Goal: Task Accomplishment & Management: Manage account settings

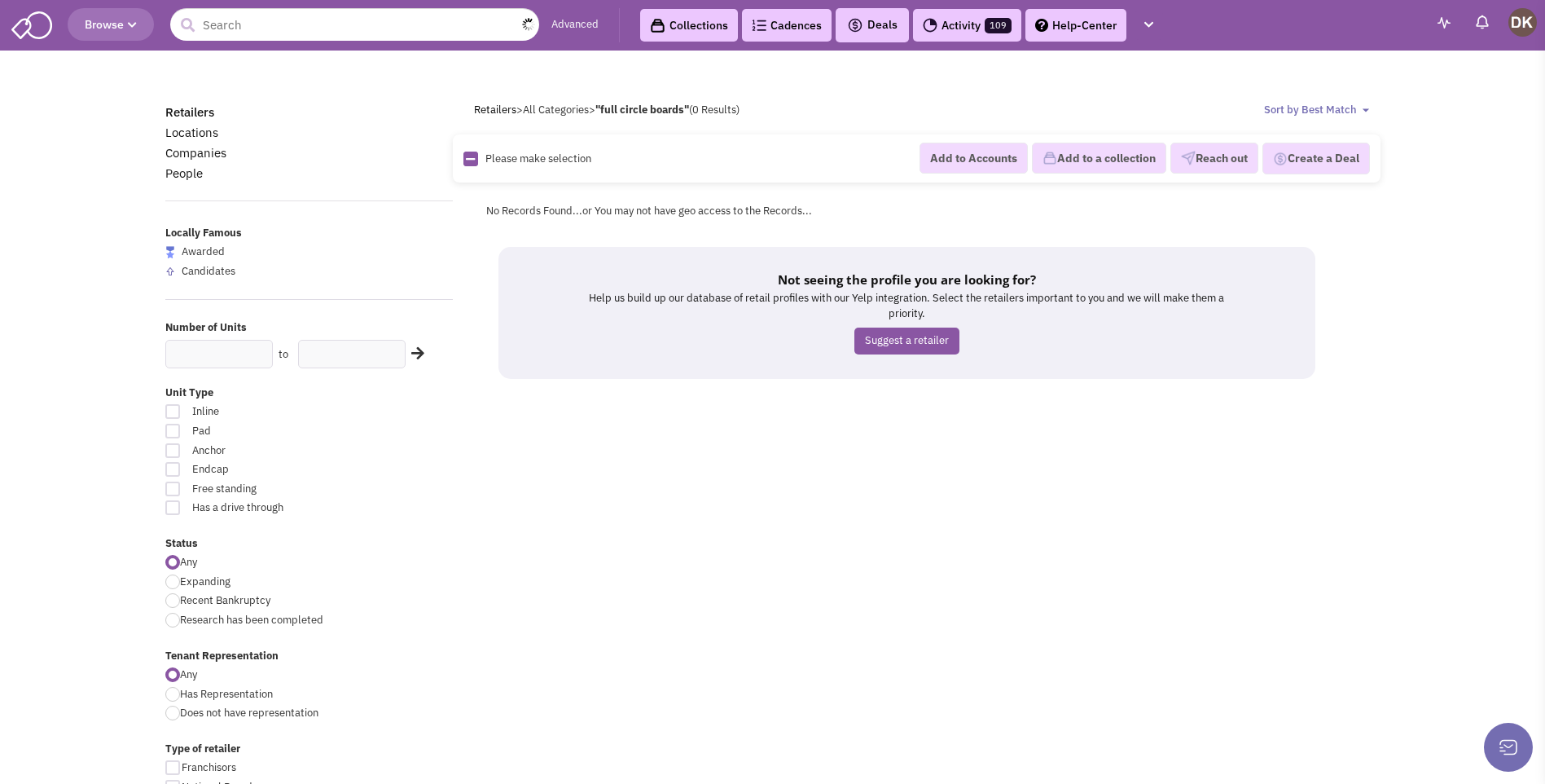
click at [233, 32] on input "text" at bounding box center [355, 24] width 369 height 33
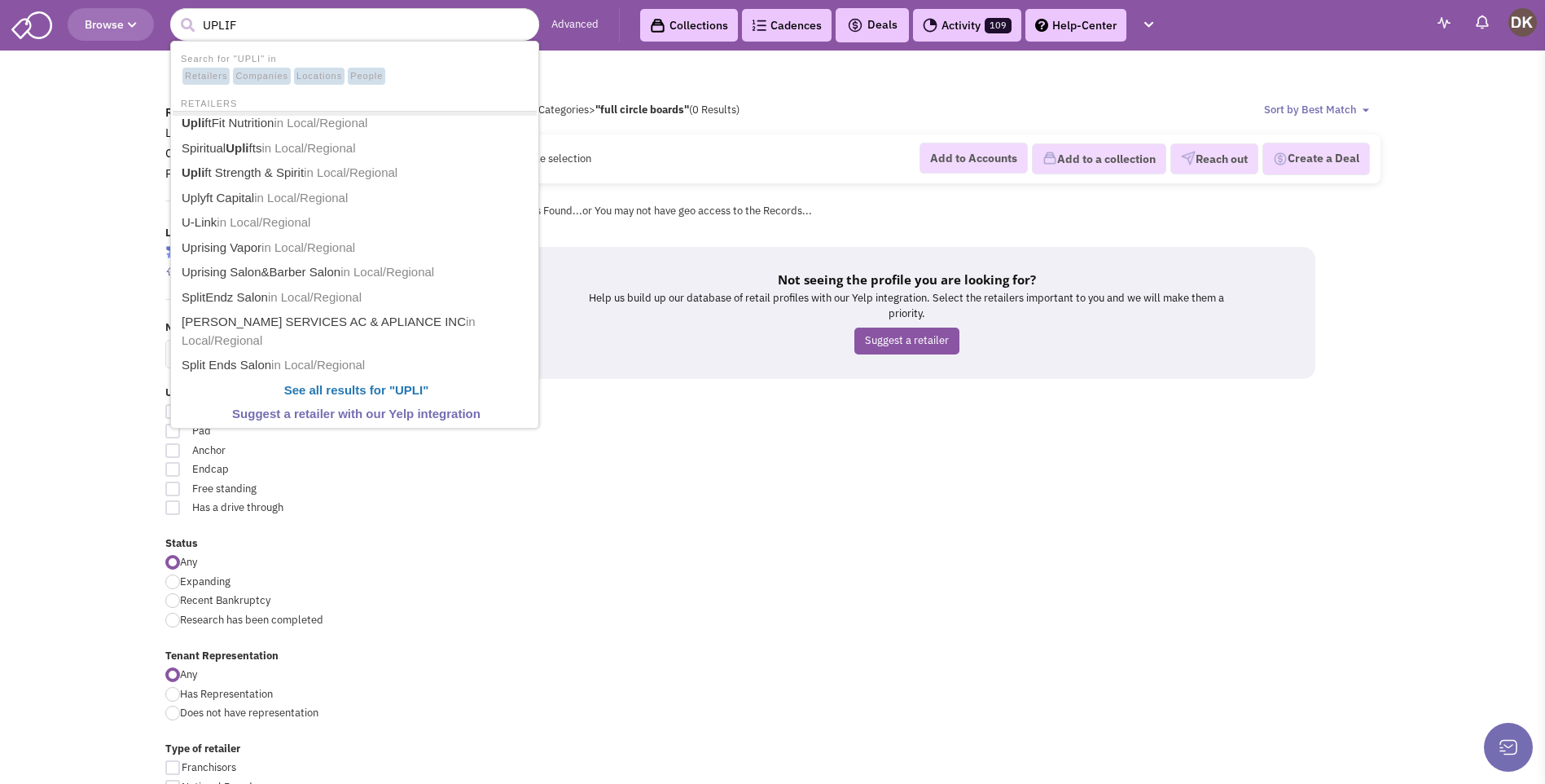
type input "UPLIFT"
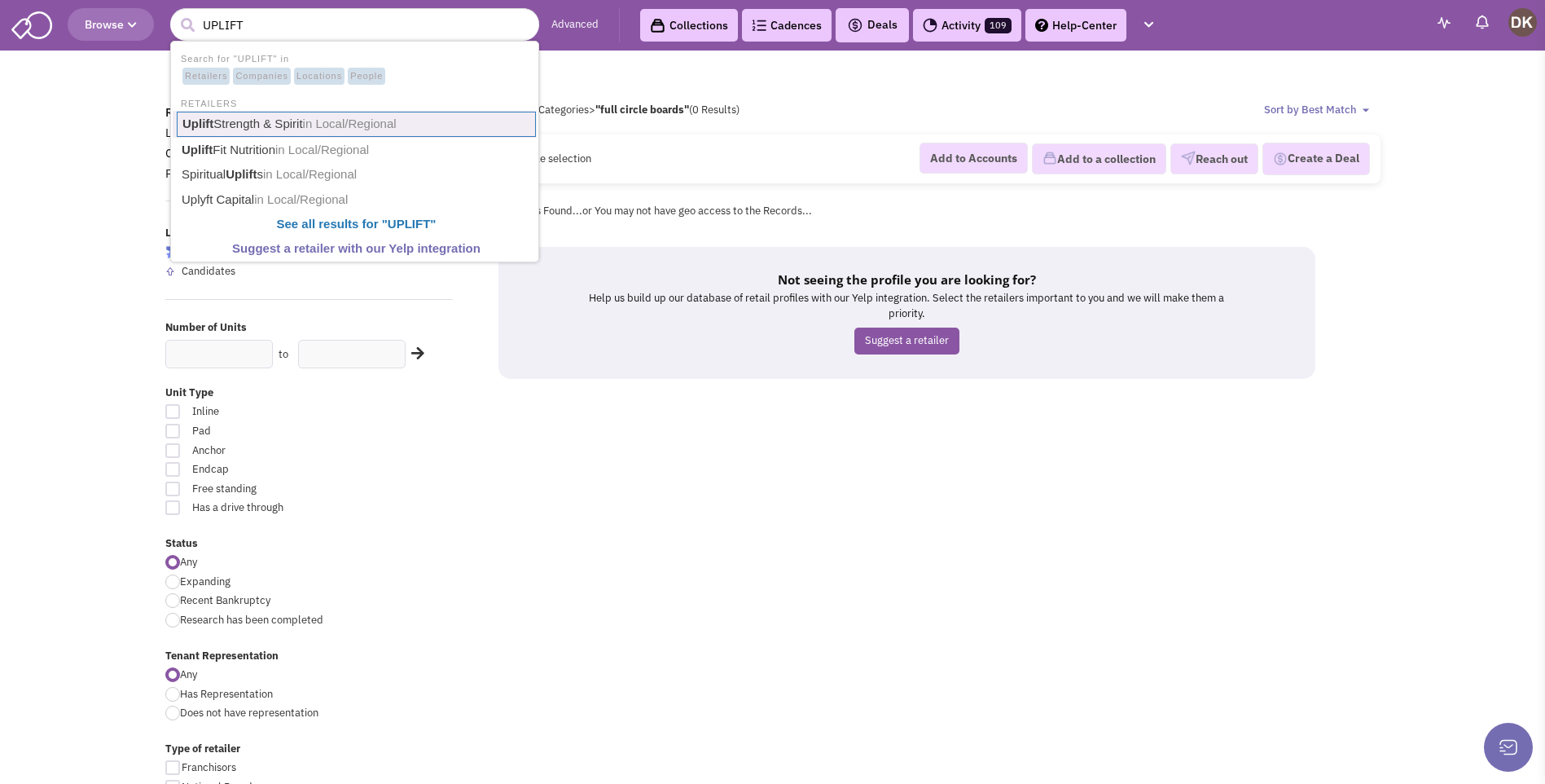
click at [249, 126] on link "Uplift Strength & Spirit in Local/Regional" at bounding box center [356, 124] width 359 height 25
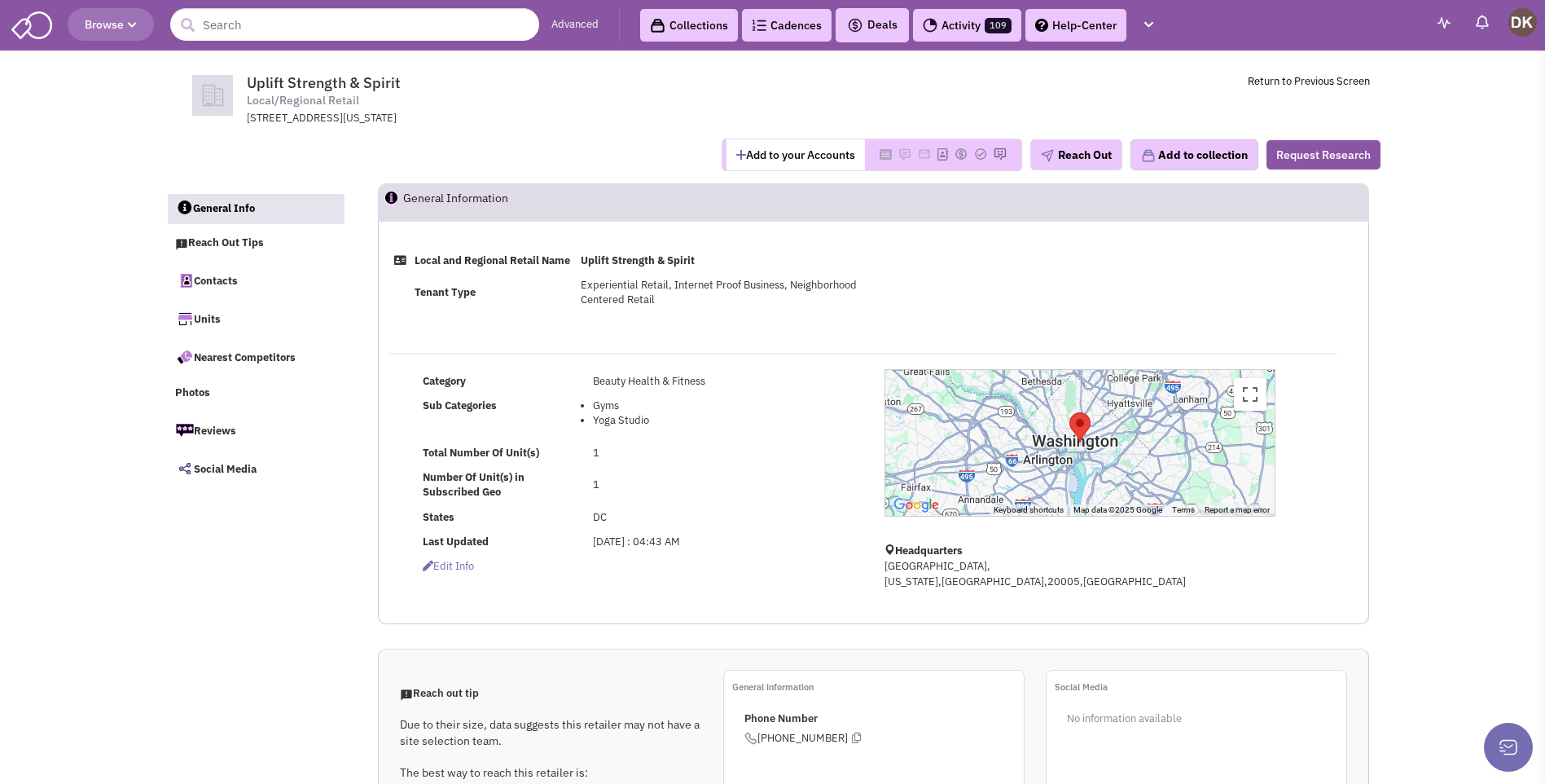
click at [765, 155] on button "Add to your Accounts" at bounding box center [796, 154] width 138 height 31
click at [874, 150] on img at bounding box center [880, 153] width 13 height 13
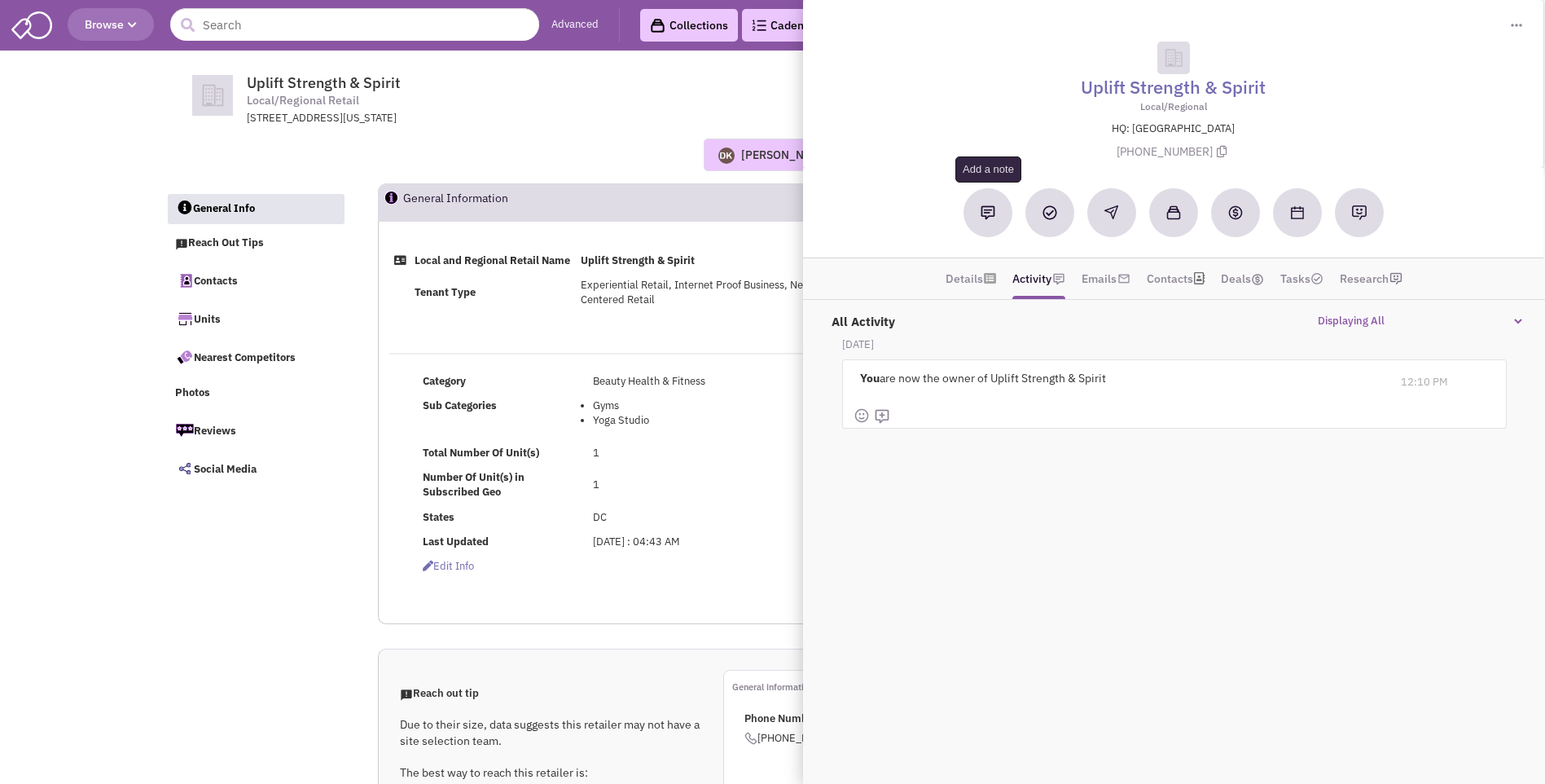
click at [985, 216] on img at bounding box center [988, 212] width 14 height 14
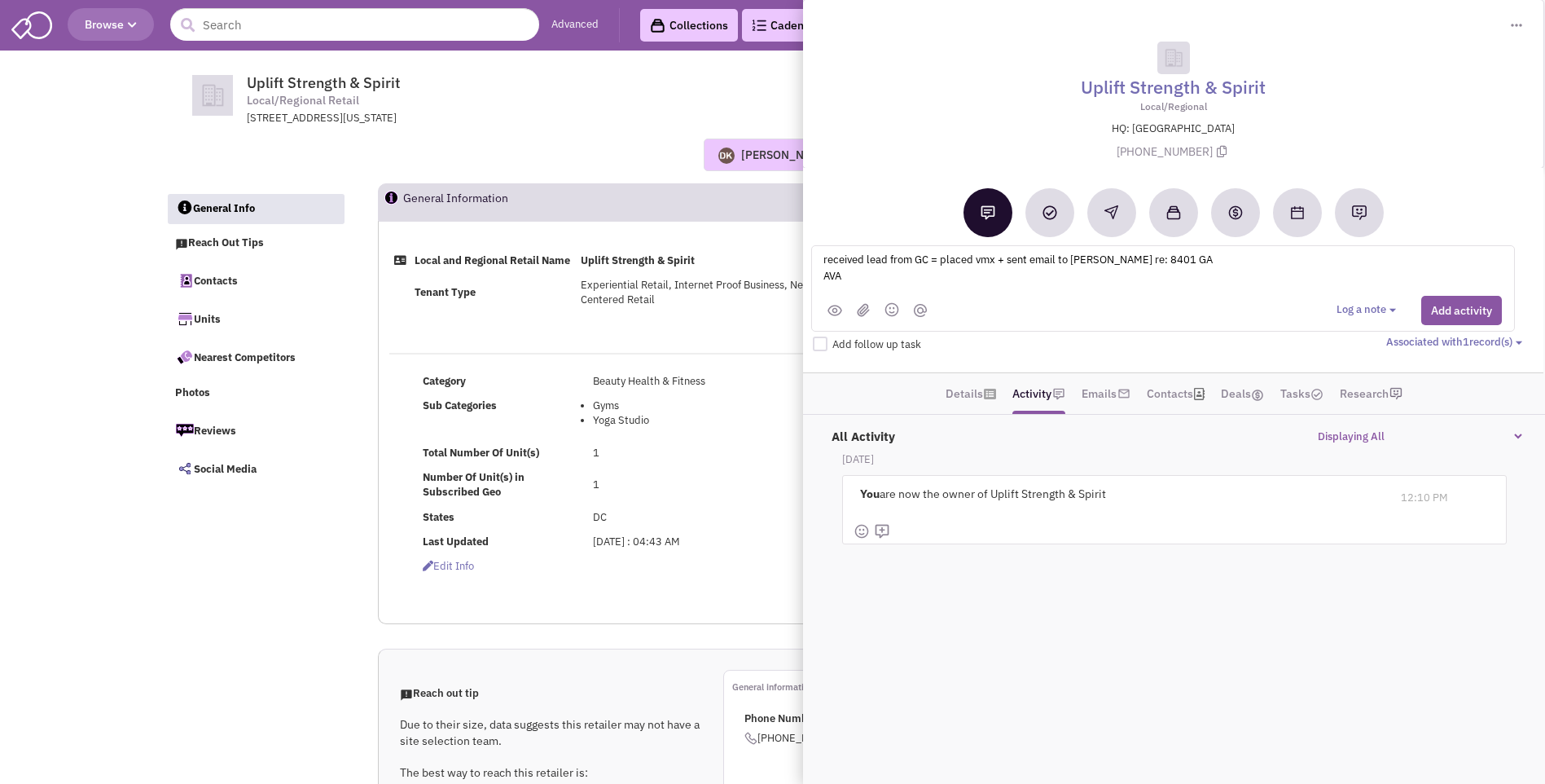
click at [1222, 261] on textarea "received lead from GC = placed vmx + sent email to Nancy Townsend re: 8401 GA A…" at bounding box center [1024, 273] width 404 height 45
type textarea "received lead from GC = placed vmx + sent email to Nancy Townsend re: 8401 Geor…"
drag, startPoint x: 920, startPoint y: 314, endPoint x: 1440, endPoint y: 317, distance: 520.0
click at [1440, 317] on button "Add activity" at bounding box center [1461, 310] width 81 height 29
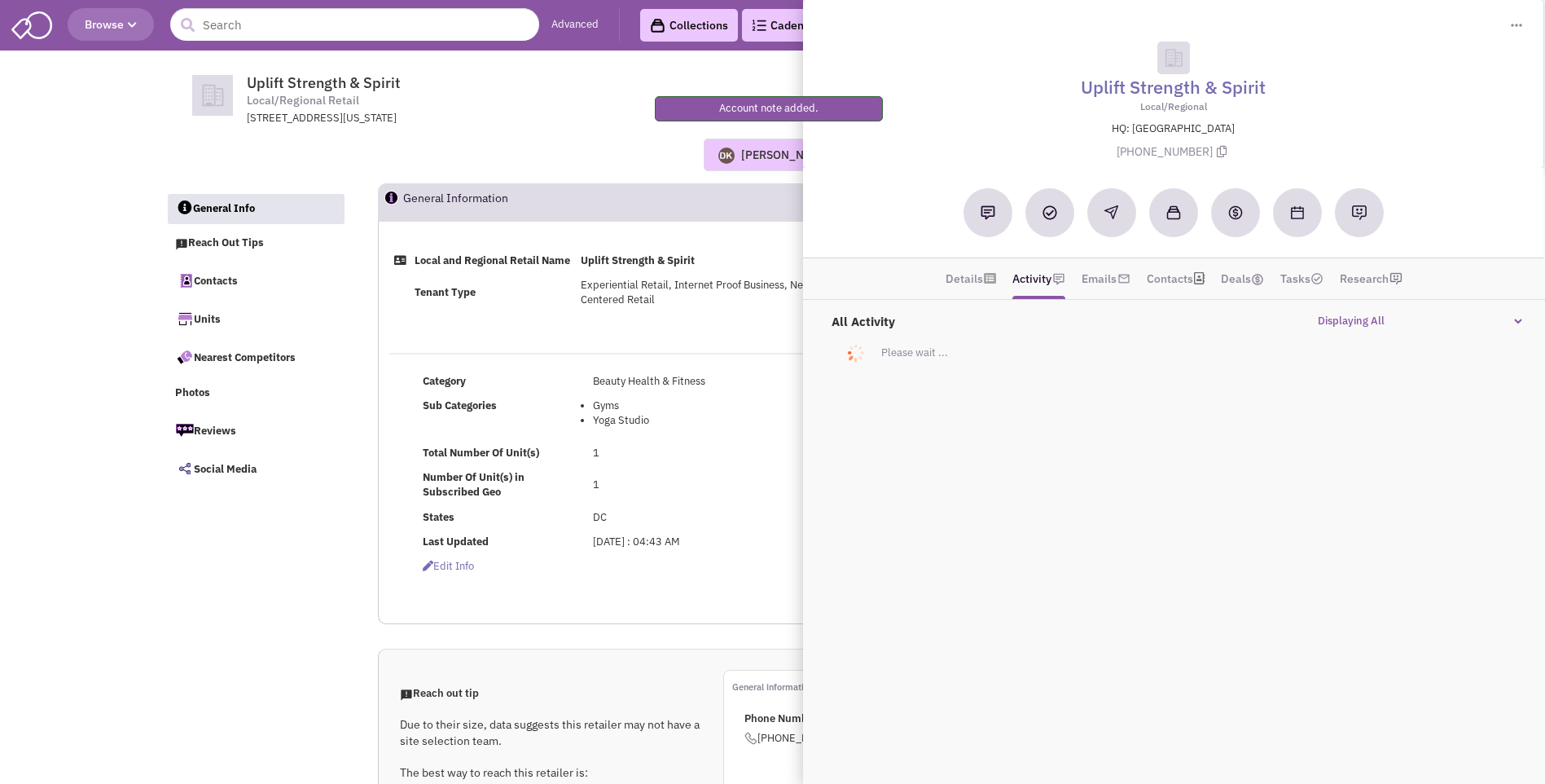
click at [557, 143] on div "Donnie Keller No note found! 0 0 0 Reach Out Add to collection" at bounding box center [773, 154] width 1237 height 33
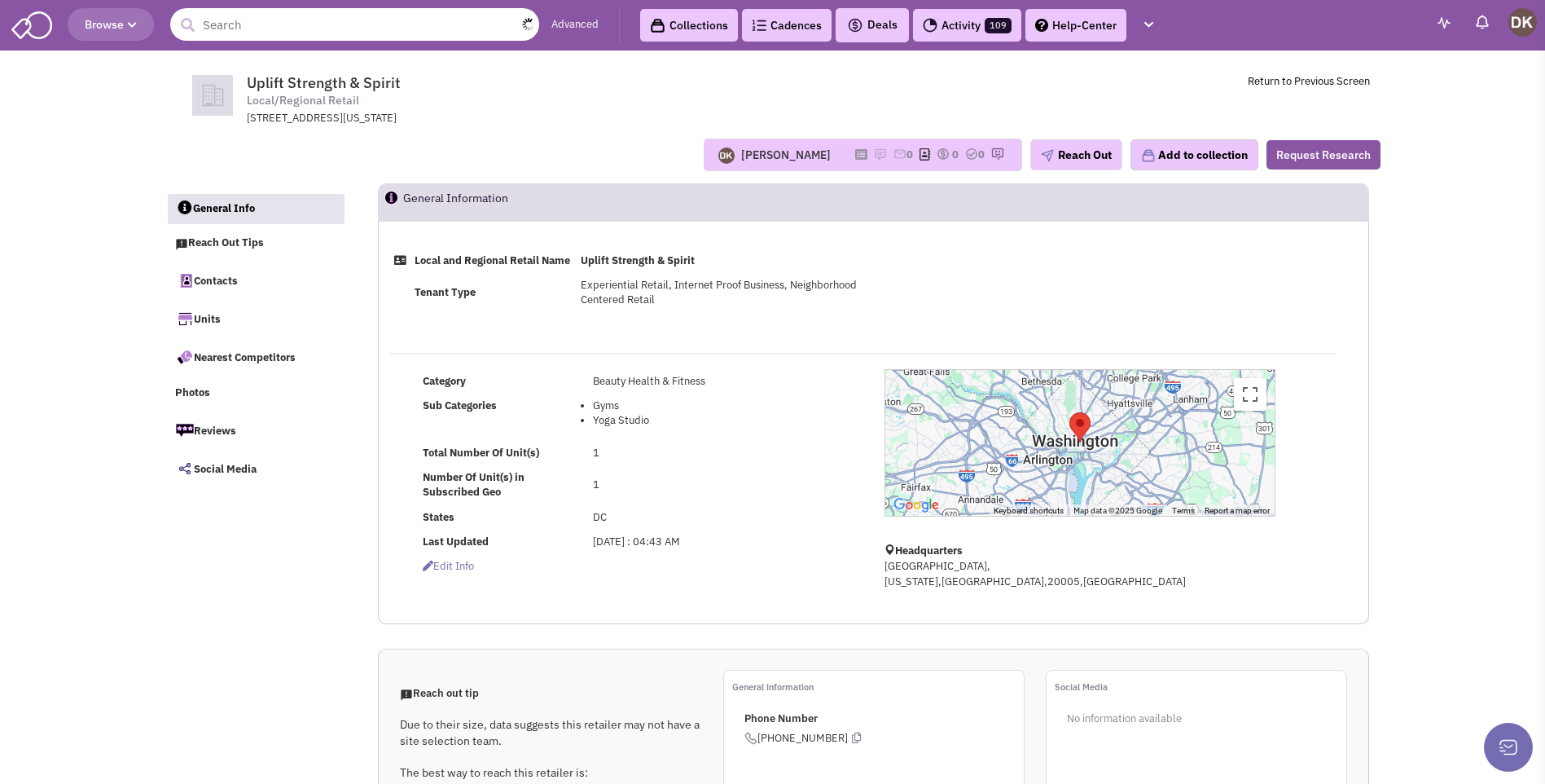
click at [338, 29] on input "text" at bounding box center [355, 24] width 369 height 33
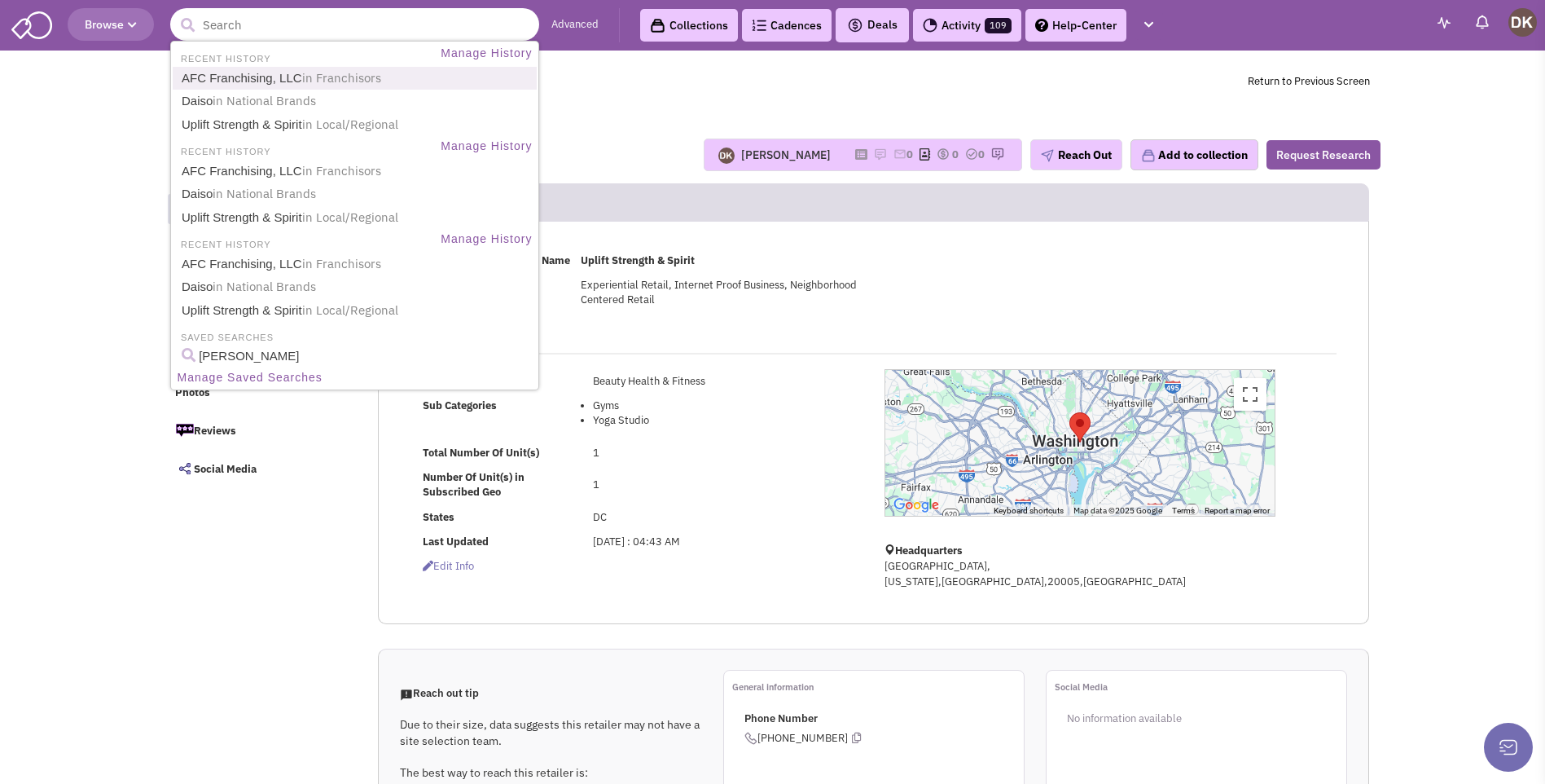
click at [268, 84] on link "AFC Franchising, LLC in Franchisors" at bounding box center [356, 78] width 359 height 22
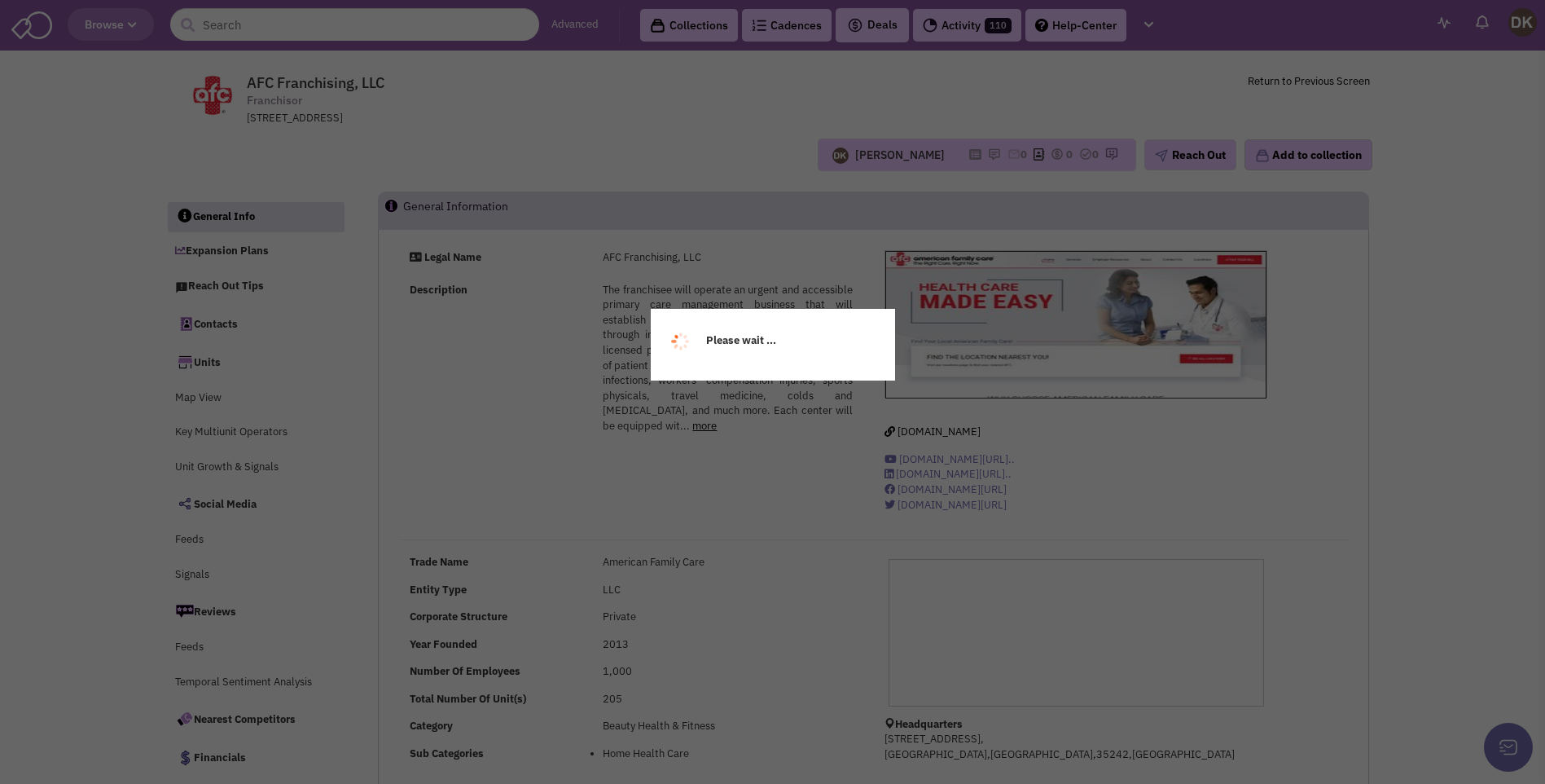
select select
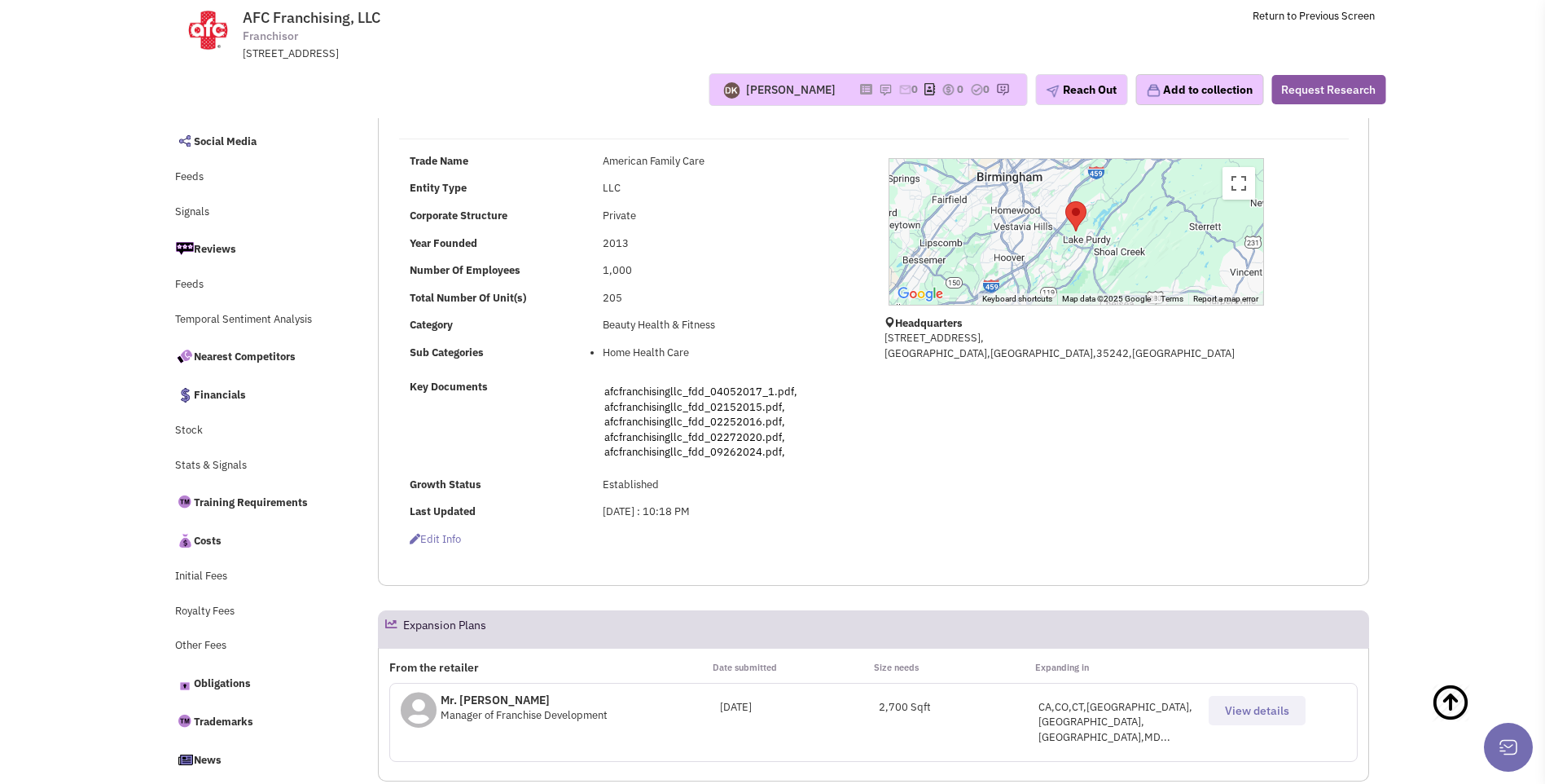
scroll to position [407, 0]
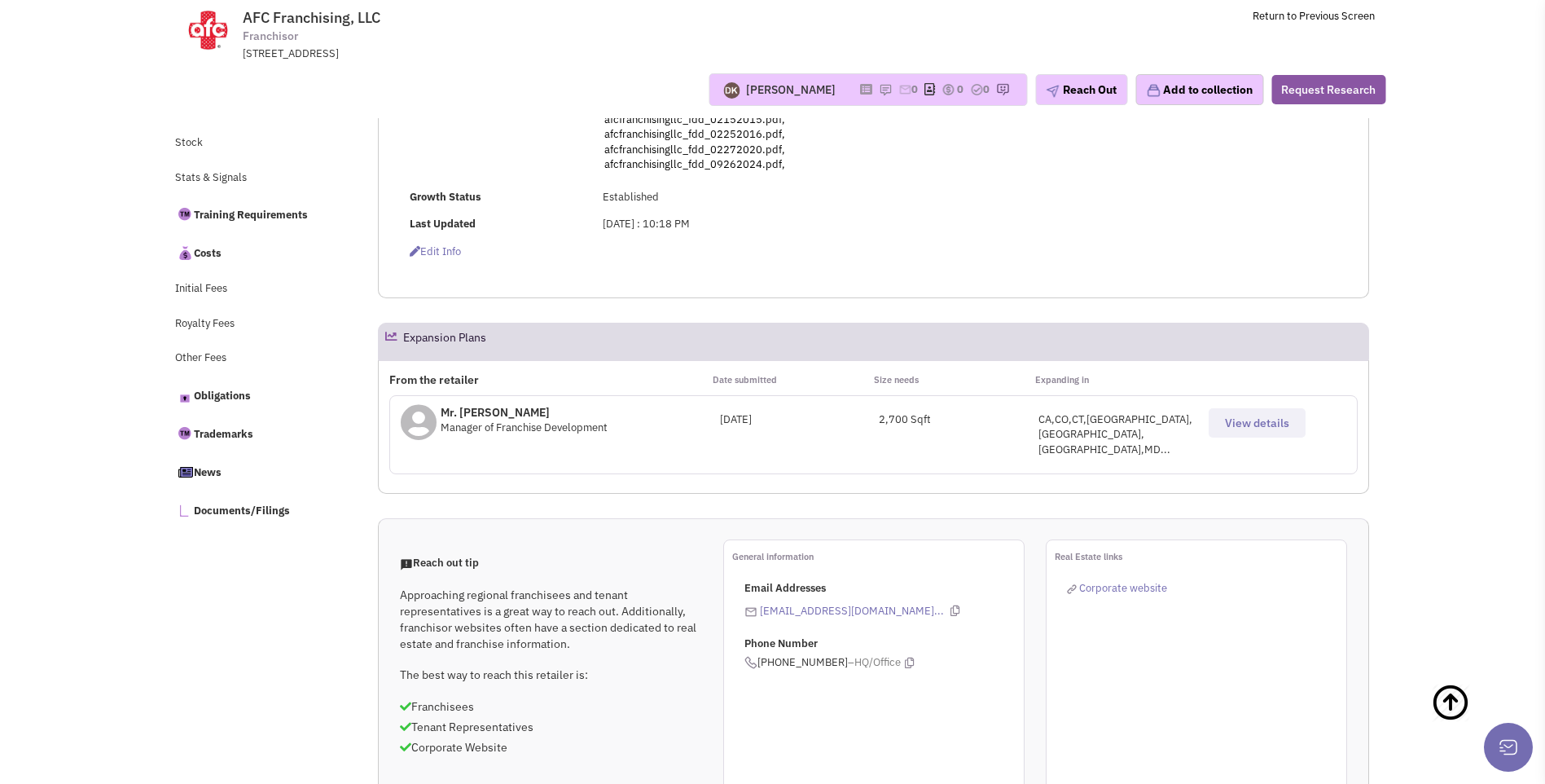
click at [1238, 434] on button "View details" at bounding box center [1257, 422] width 97 height 29
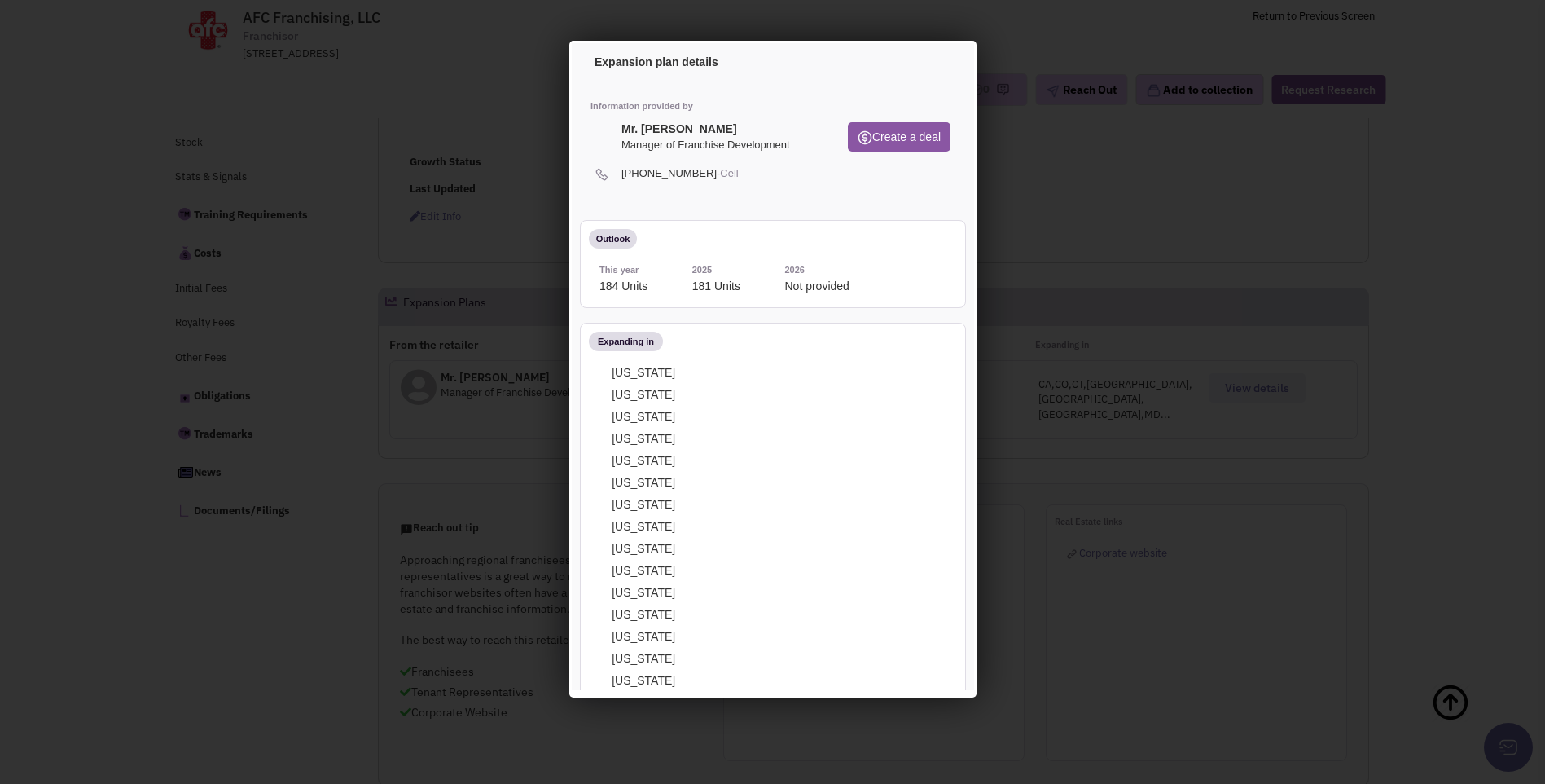
scroll to position [0, 0]
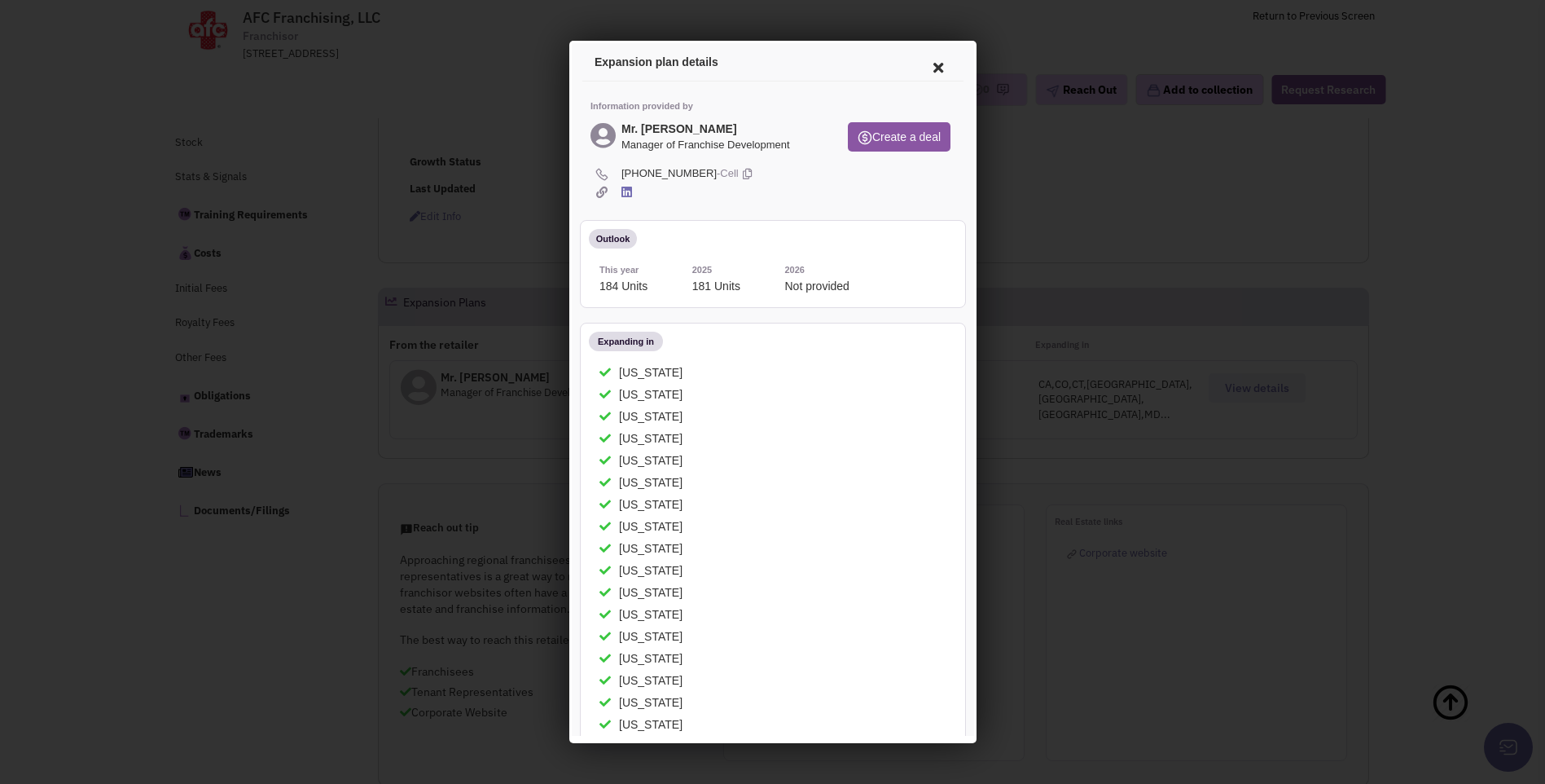
click at [920, 68] on icon at bounding box center [935, 65] width 34 height 39
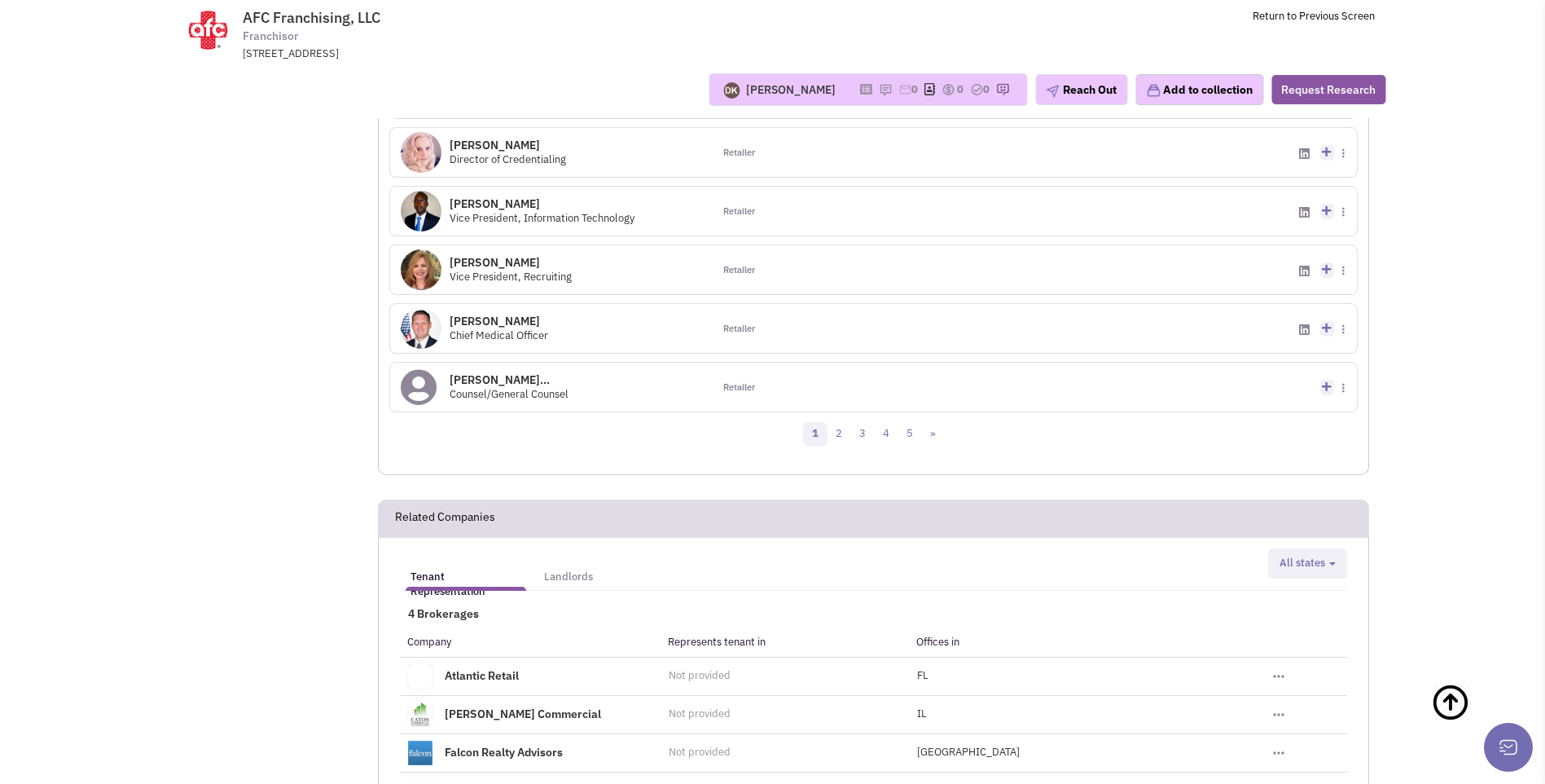
scroll to position [1747, 0]
click at [841, 421] on link "2" at bounding box center [838, 433] width 24 height 24
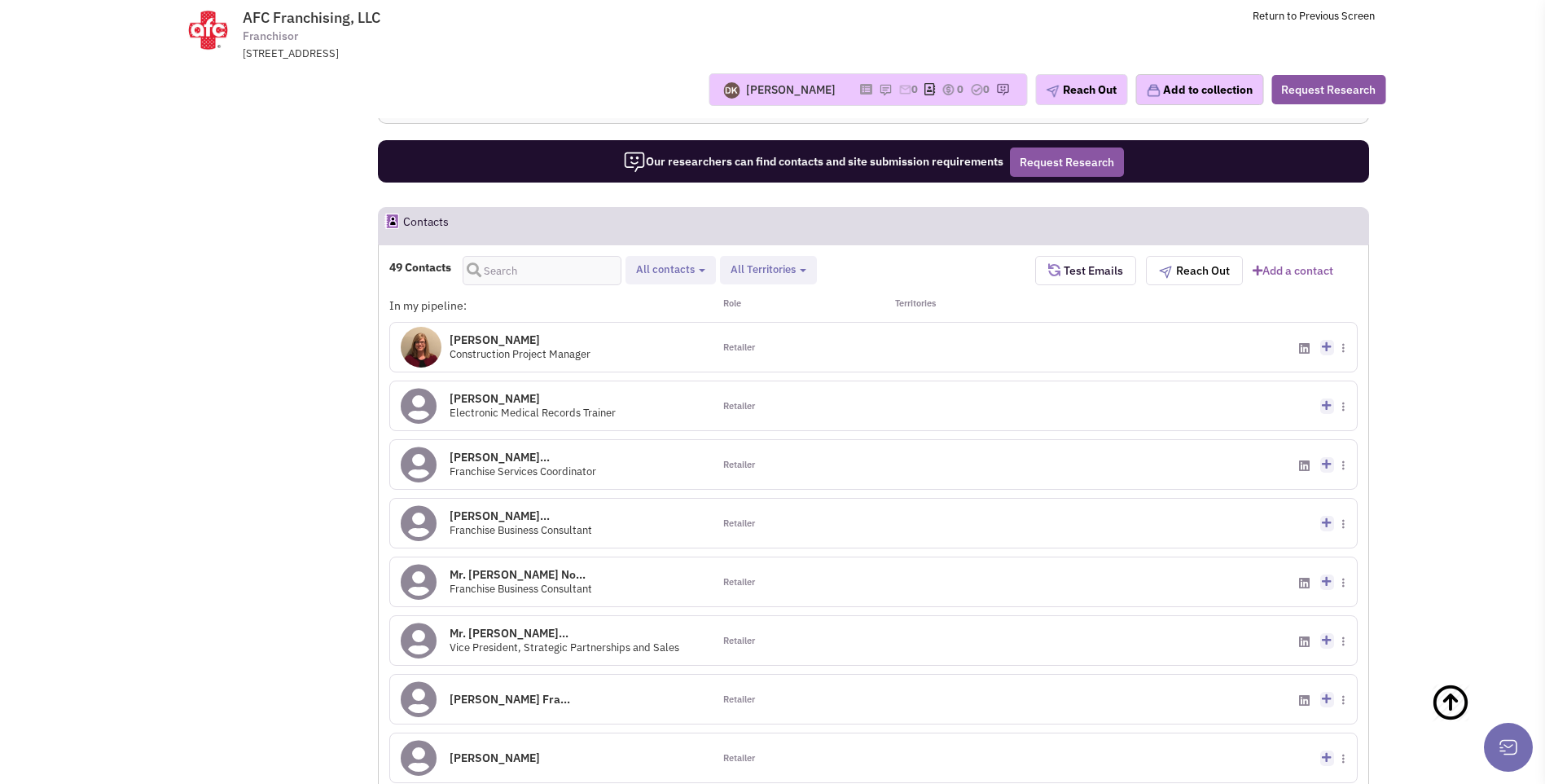
scroll to position [1385, 0]
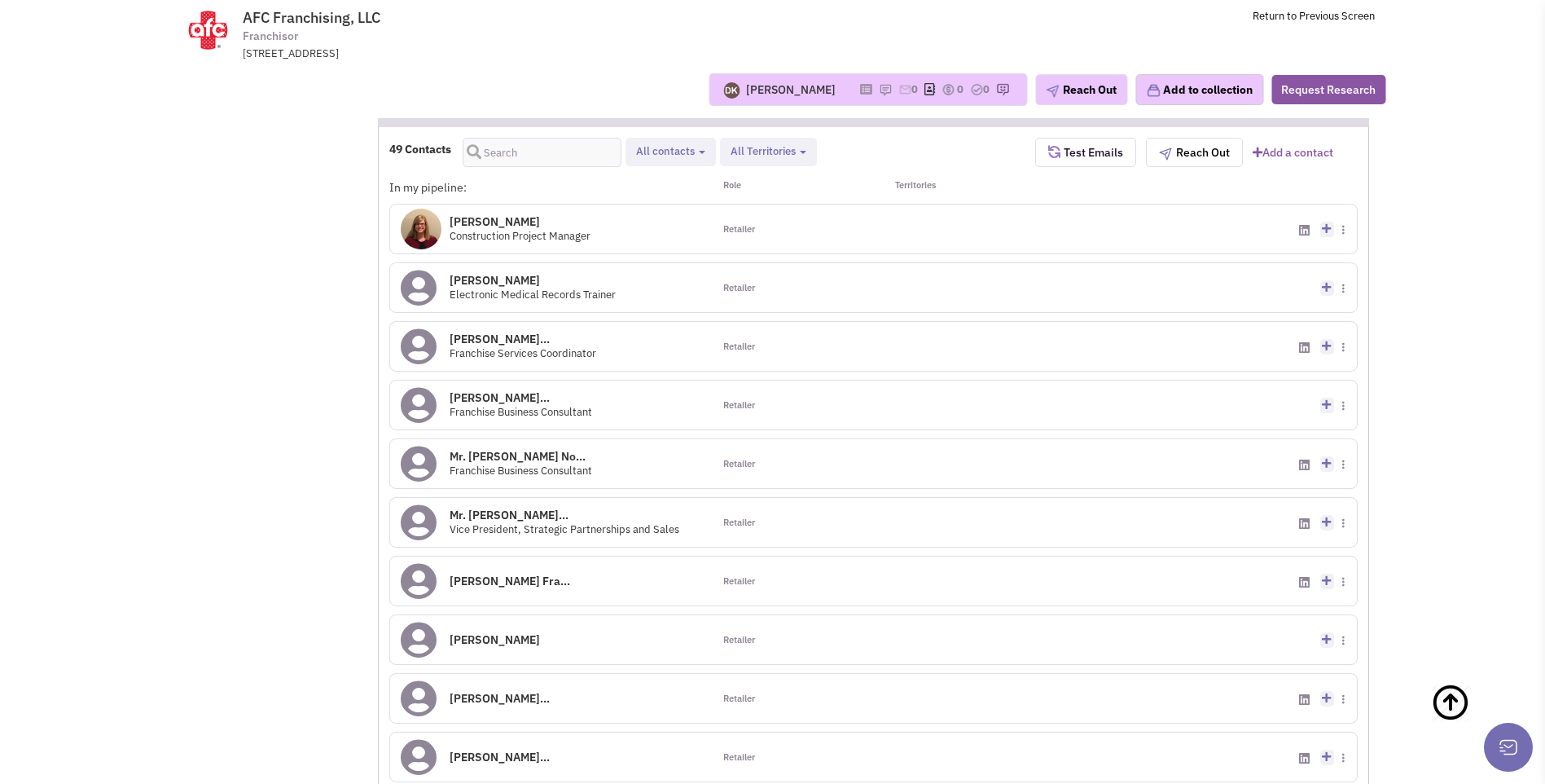
click at [430, 504] on icon at bounding box center [419, 522] width 36 height 37
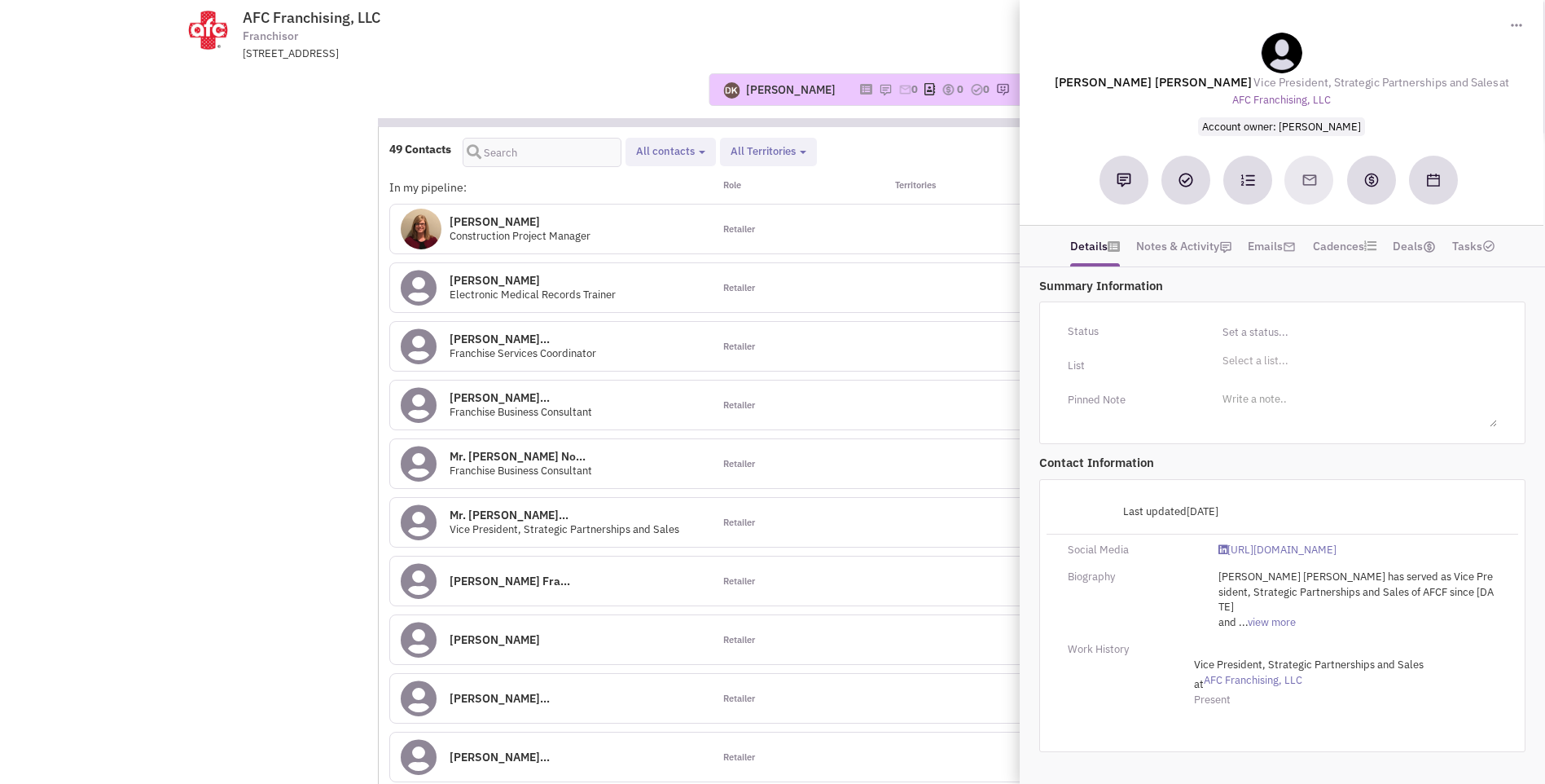
click at [651, 64] on div "Donnie Keller Most recent Note Donnie Keller 06:12 PM on 09/17/2025 NO notes or…" at bounding box center [772, 90] width 1247 height 57
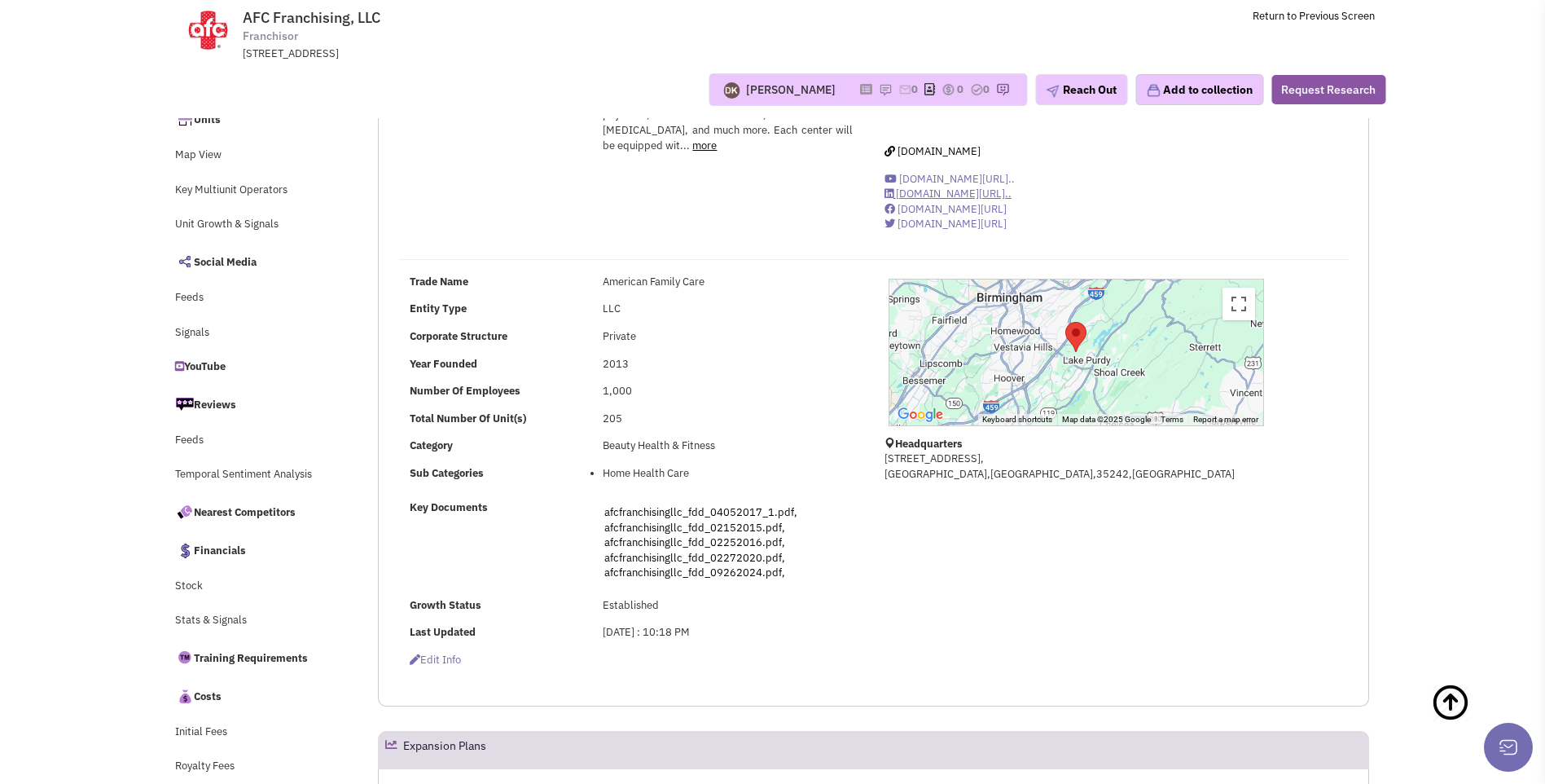
scroll to position [0, 0]
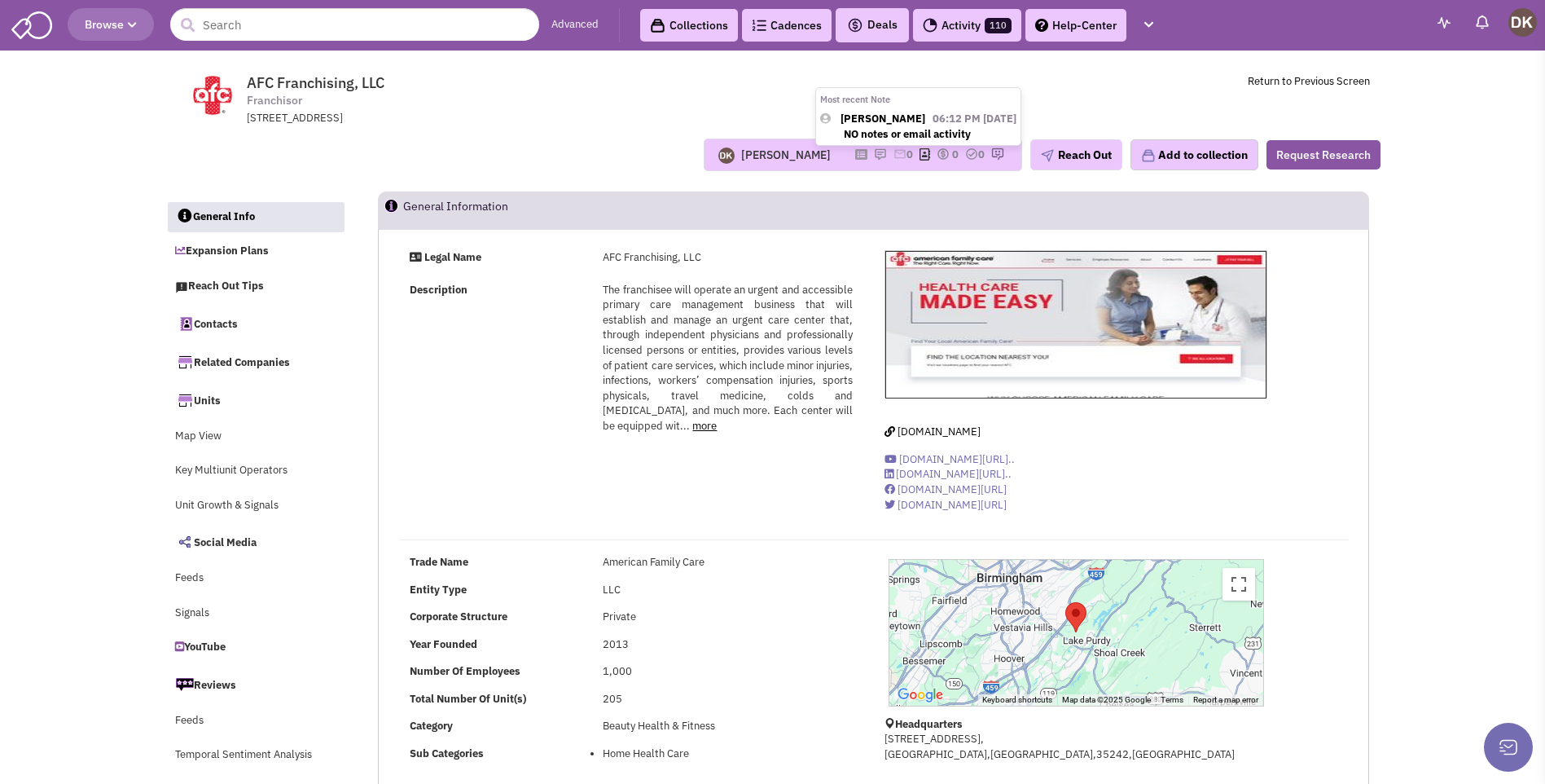
click at [874, 152] on img at bounding box center [880, 153] width 13 height 13
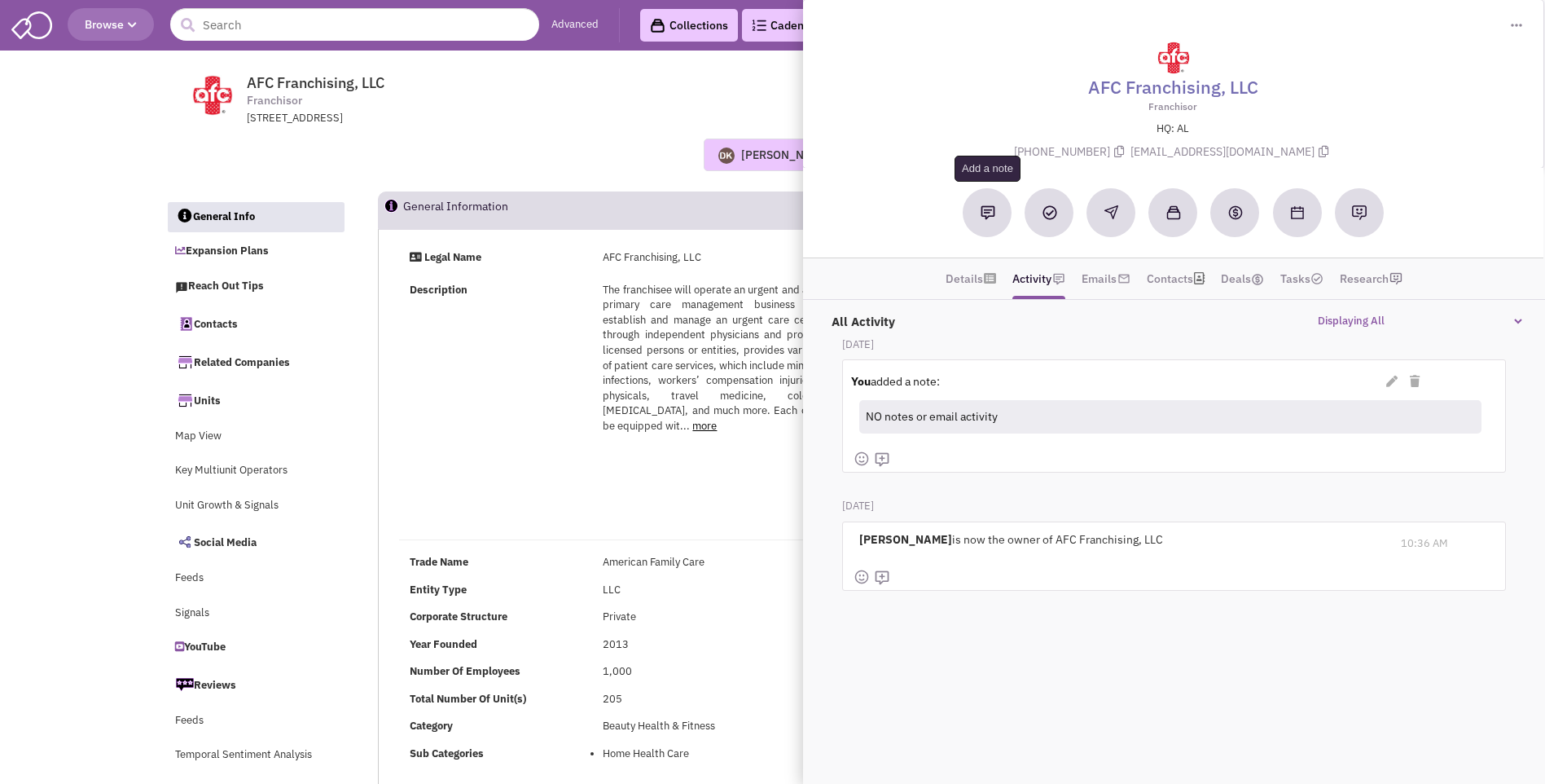
click at [984, 214] on img at bounding box center [988, 212] width 14 height 14
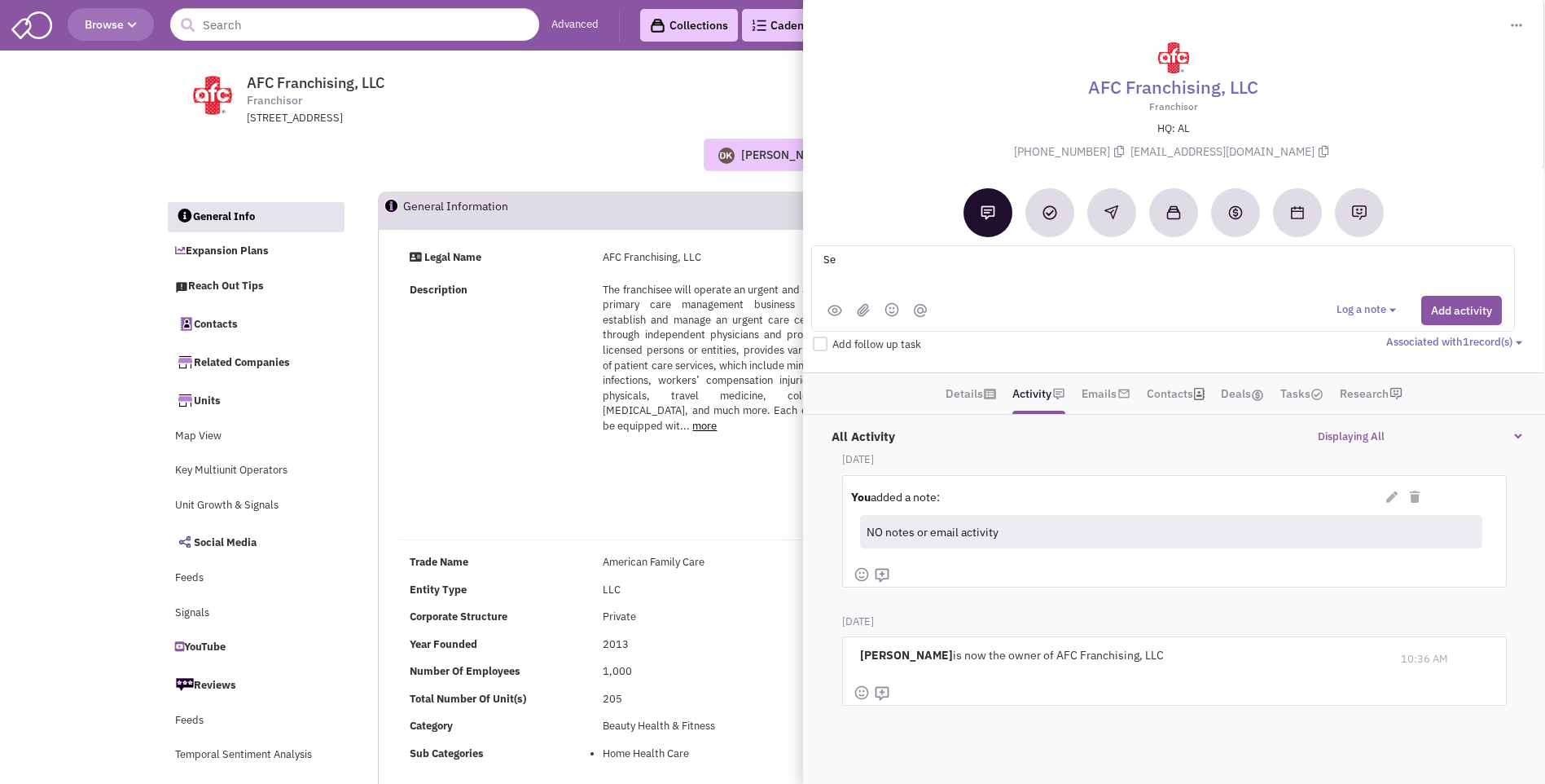
click at [849, 259] on textarea "Se" at bounding box center [1024, 273] width 404 height 45
click at [926, 265] on textarea "Sent email yesterday - received confirmation he is no longer with the company" at bounding box center [1024, 273] width 404 height 45
click at [1218, 261] on textarea "Sent email yesterday to Brian Robinson - received confirmation he is no longer …" at bounding box center [1024, 273] width 404 height 45
click at [884, 279] on textarea "Sent email yesterday to Brian Robinson - received confirmation he is no longer …" at bounding box center [1024, 273] width 404 height 45
click at [1064, 274] on textarea "Sent email yesterday to Brian Robinson - received confirmation he is no longer …" at bounding box center [1024, 273] width 404 height 45
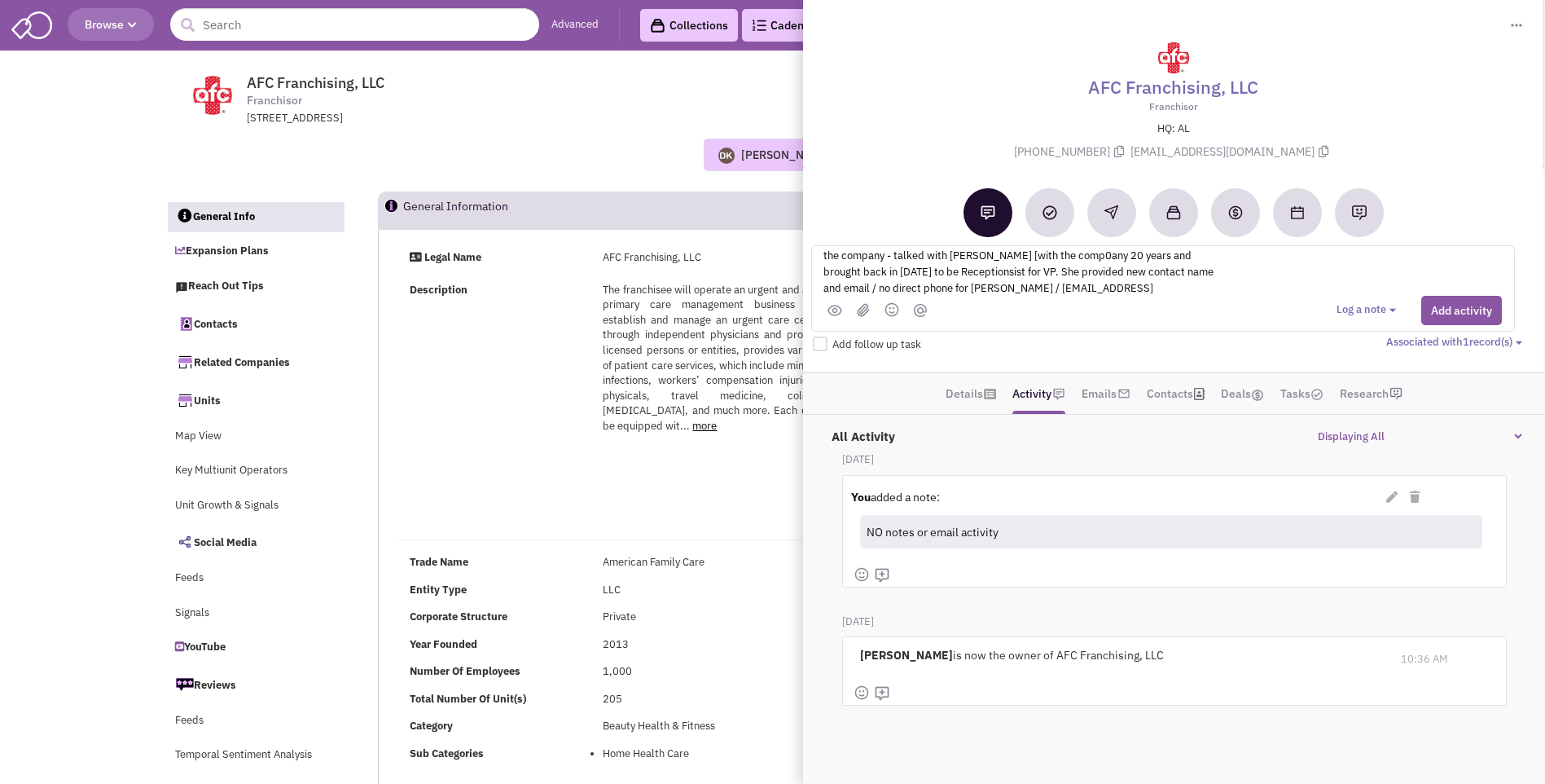
scroll to position [37, 0]
click at [1015, 288] on textarea "Sent email yesterday to Brian Robinson - received confirmation he is no longer …" at bounding box center [1024, 273] width 404 height 45
type textarea "Sent email yesterday to Brian Robinson - received confirmation he is no longer …"
click at [1451, 316] on button "Add activity" at bounding box center [1461, 310] width 81 height 29
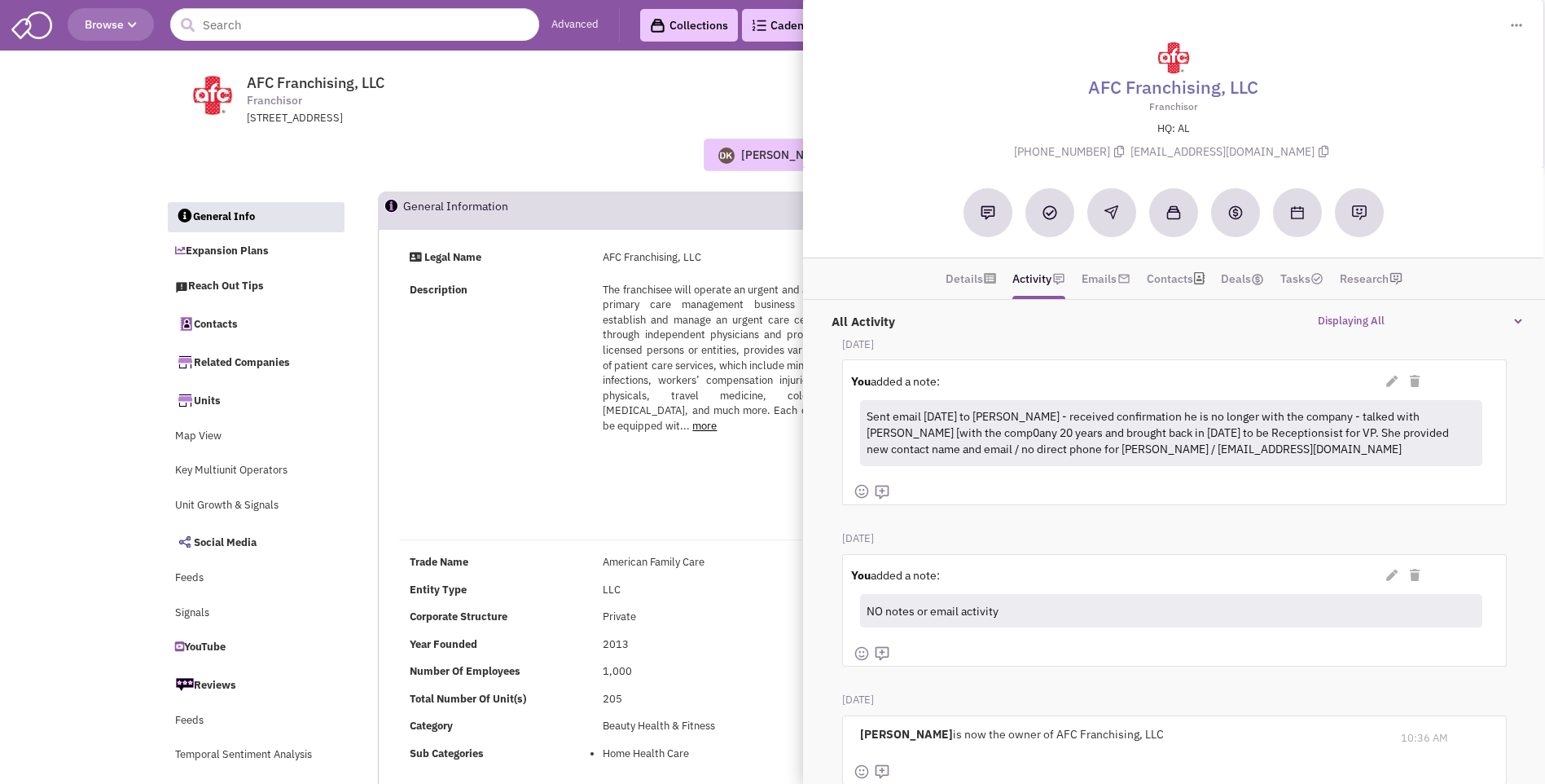
click at [527, 126] on div "3700 Cahaba Beach Road, Birmingham, AL, 35242" at bounding box center [459, 118] width 425 height 15
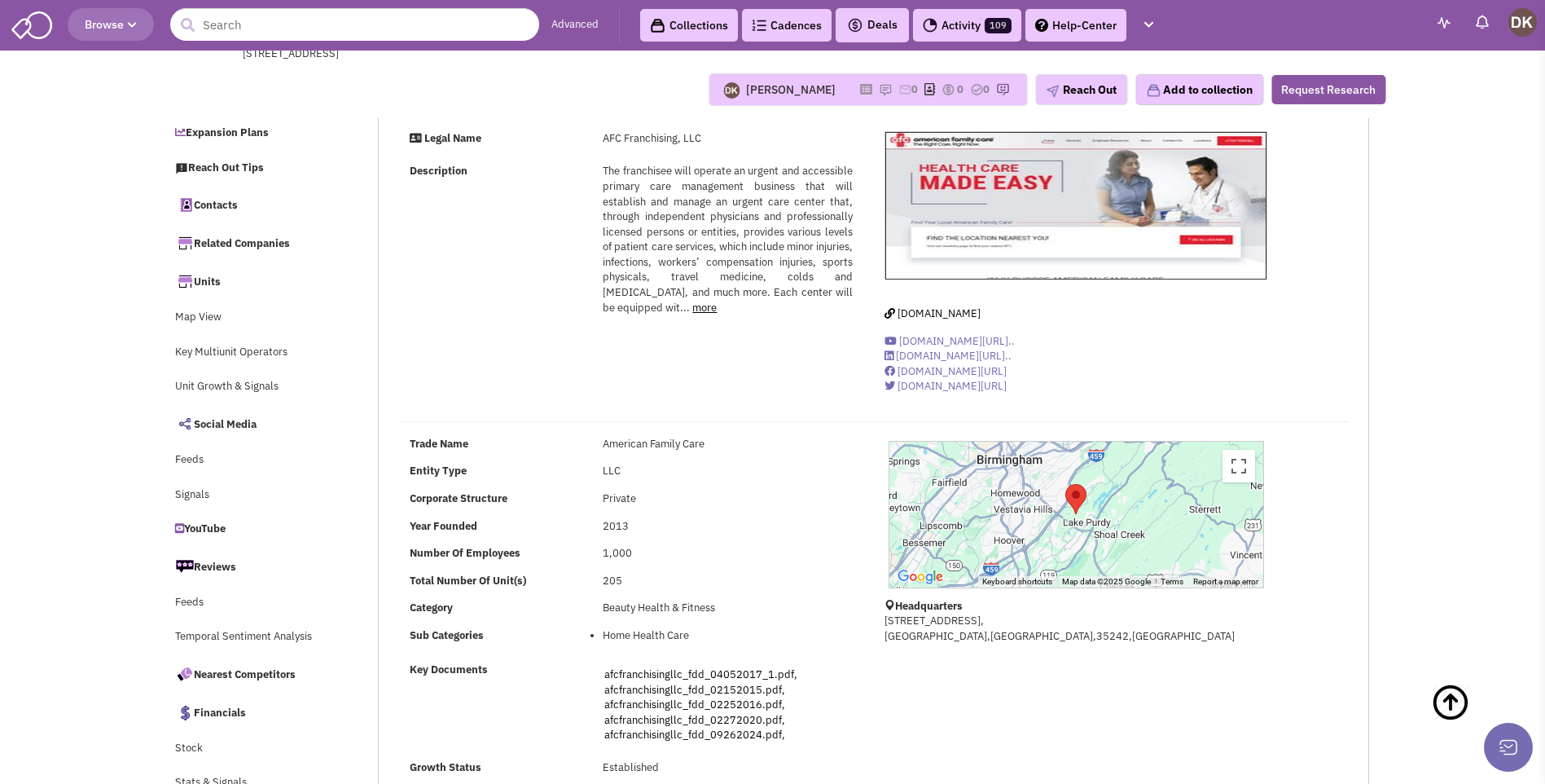
select select
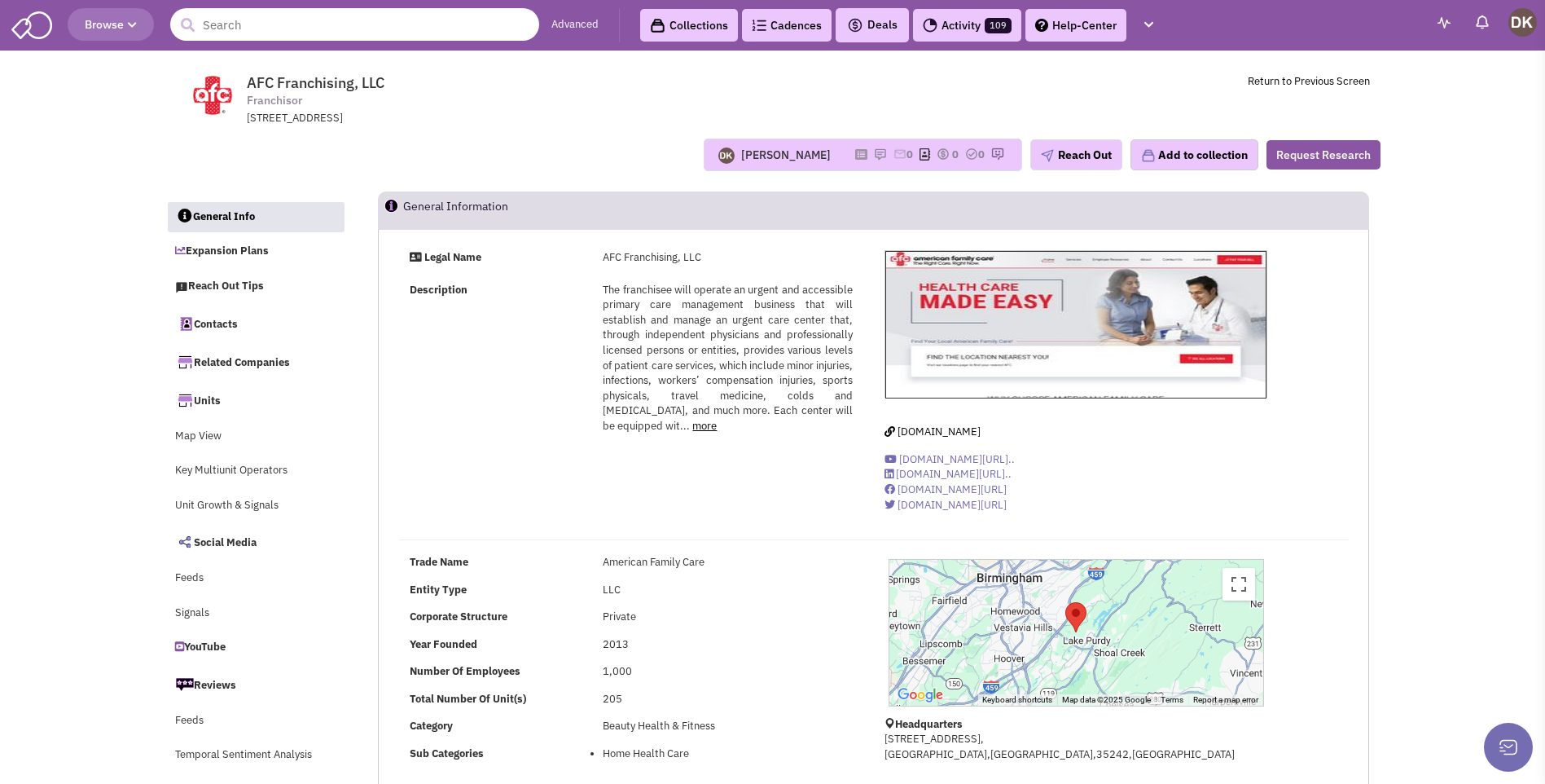
click at [253, 30] on input "text" at bounding box center [355, 24] width 369 height 33
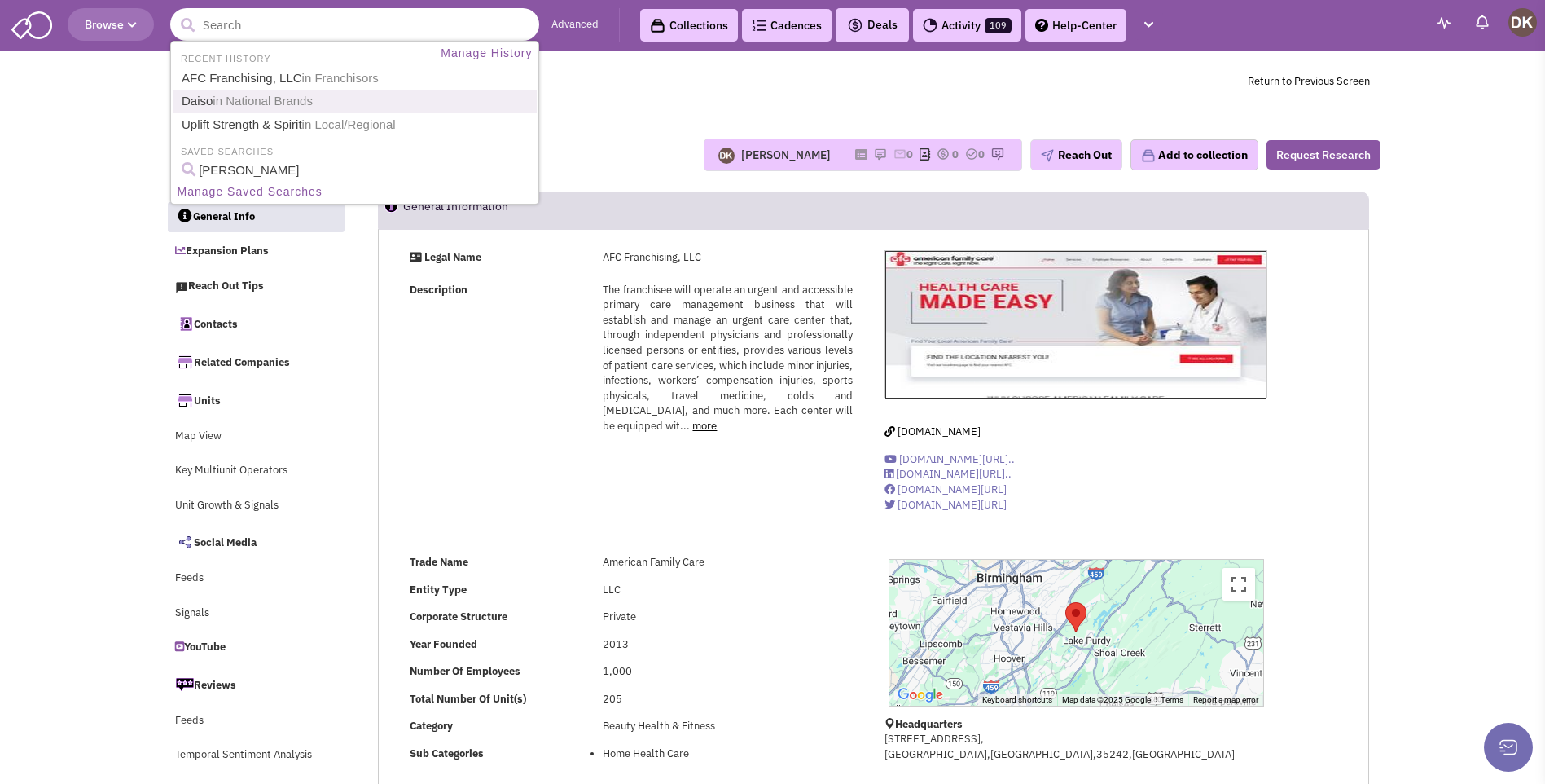
click at [226, 109] on link "Daiso in National Brands" at bounding box center [356, 101] width 359 height 22
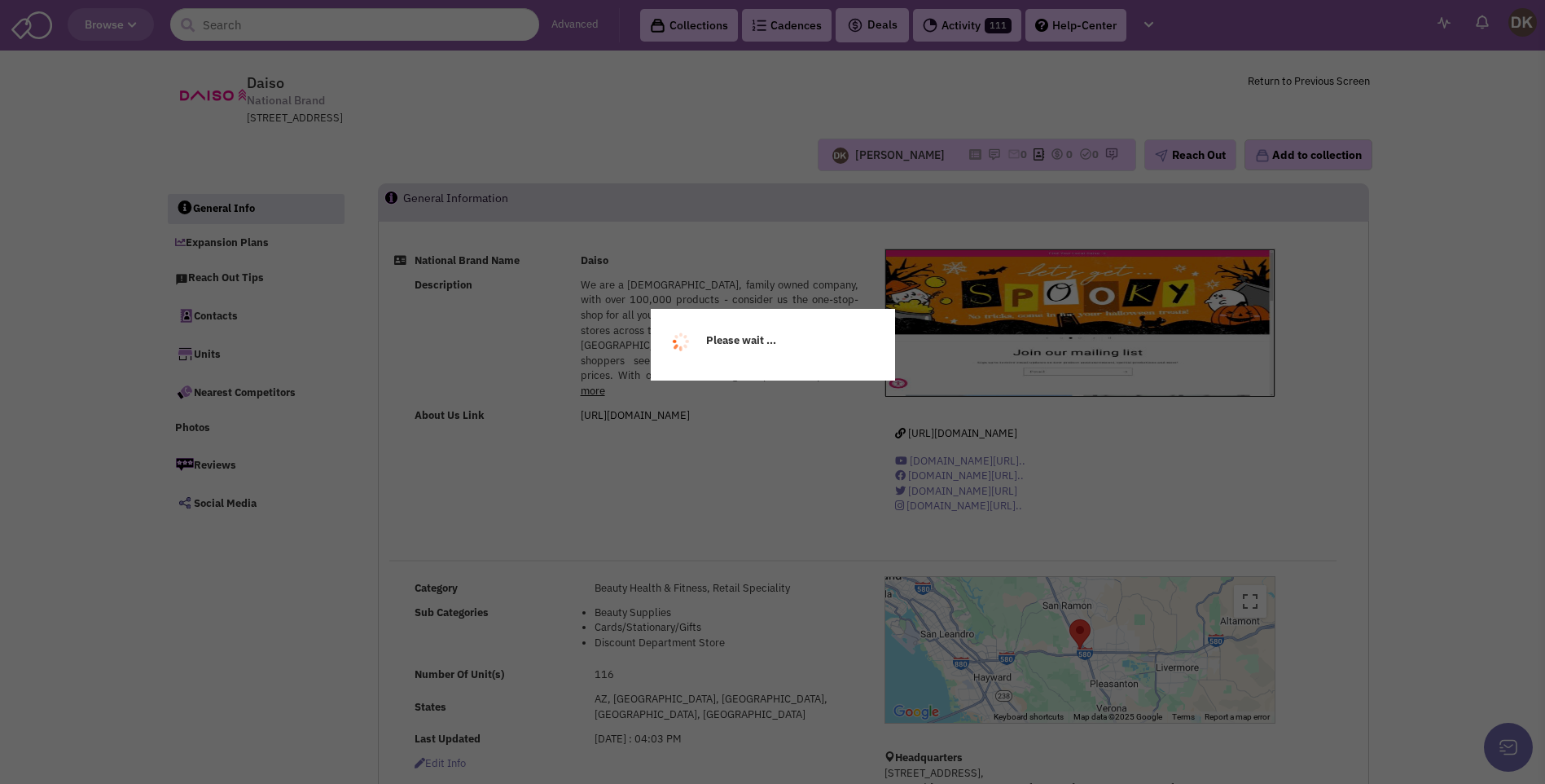
select select
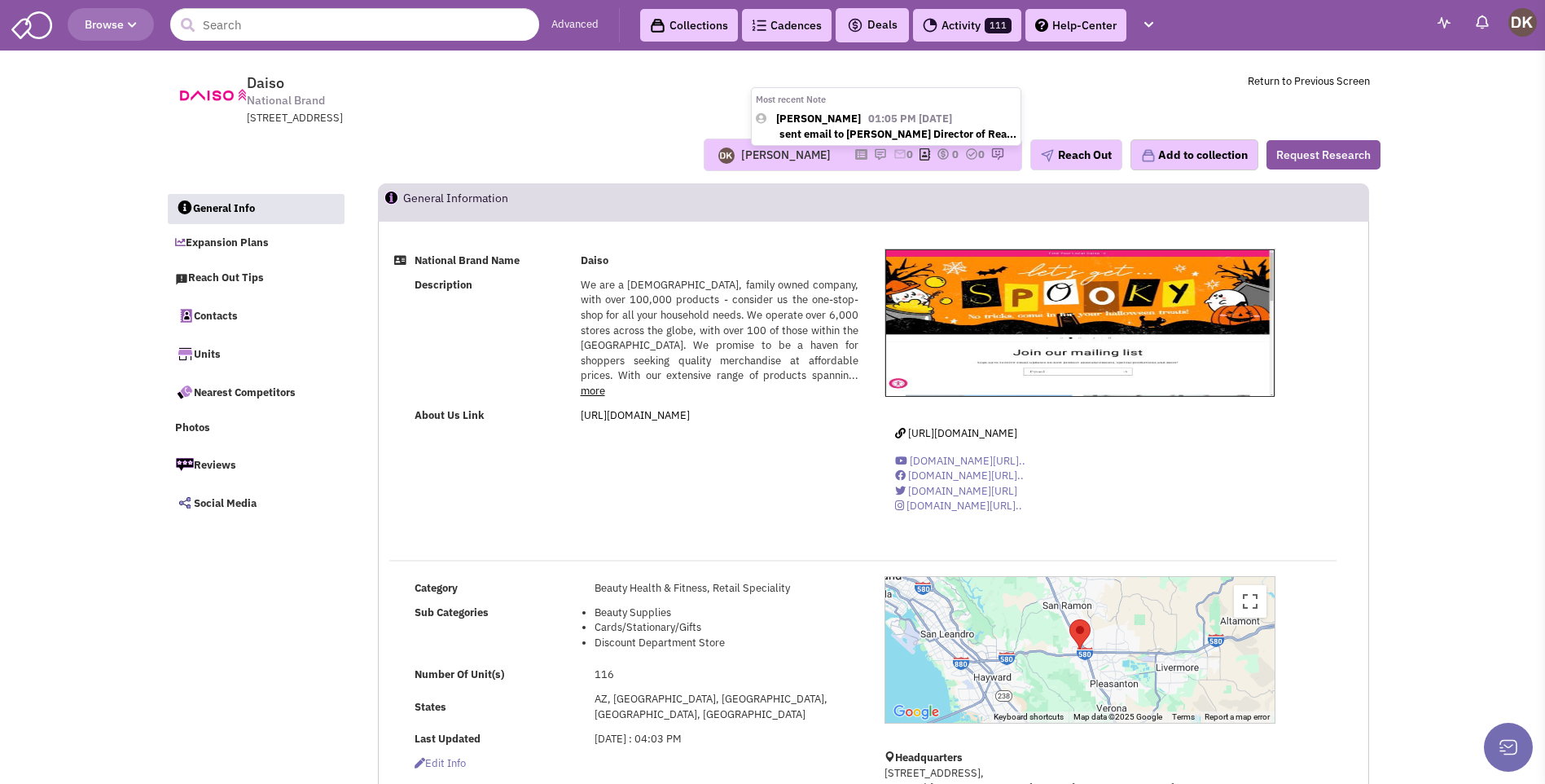
click at [874, 153] on img at bounding box center [880, 153] width 13 height 13
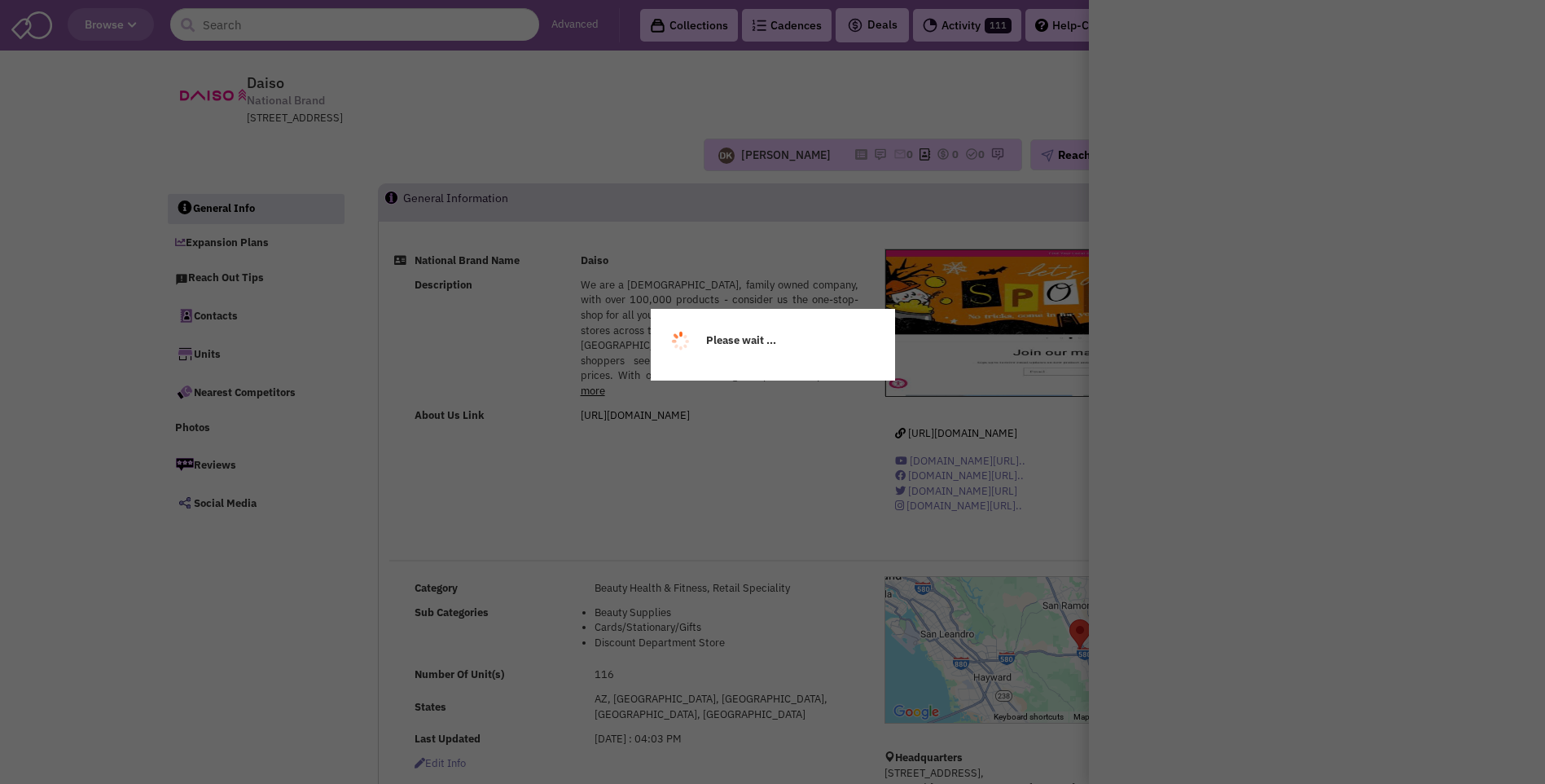
select select
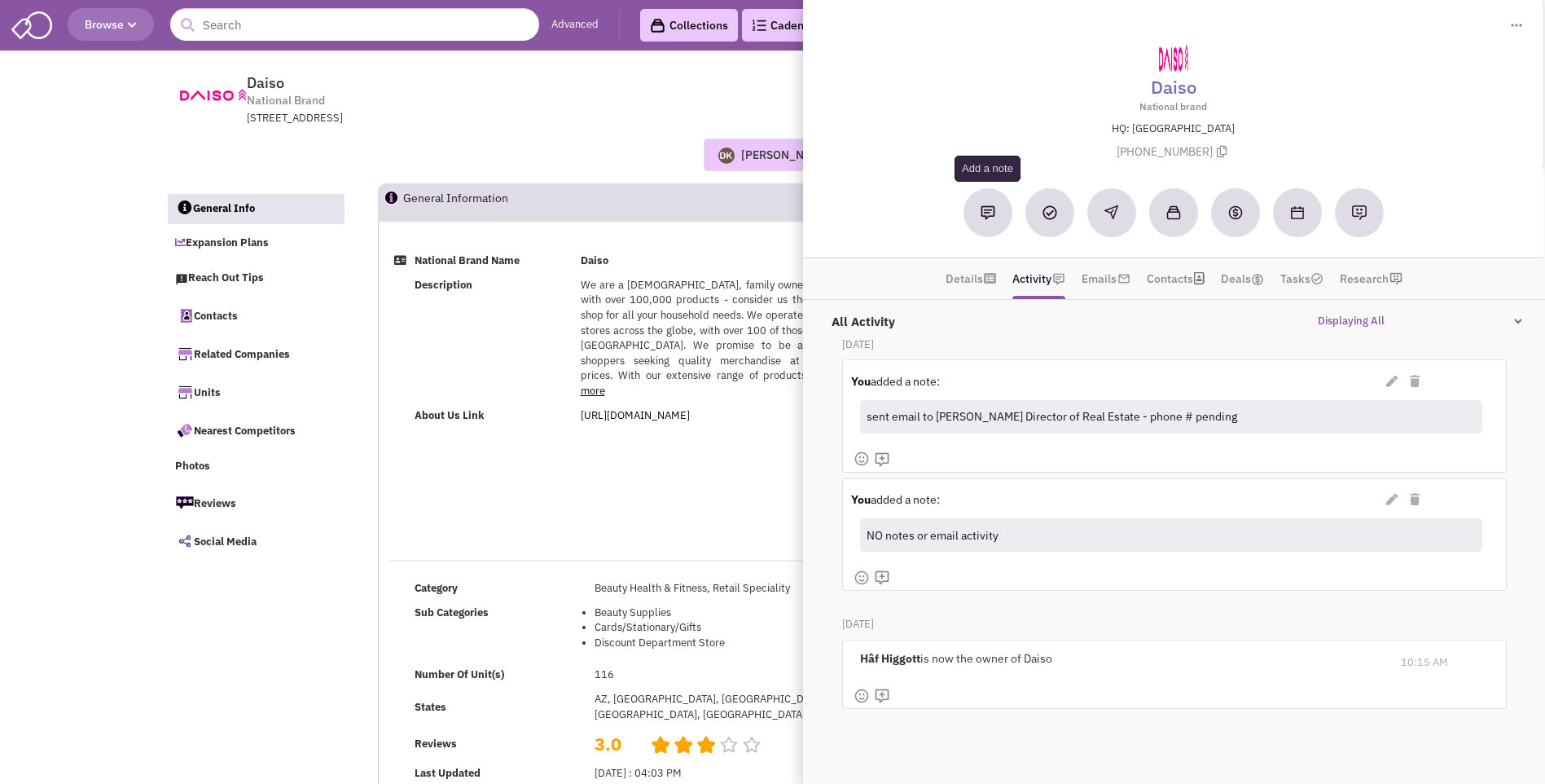
click at [986, 220] on button at bounding box center [988, 212] width 49 height 49
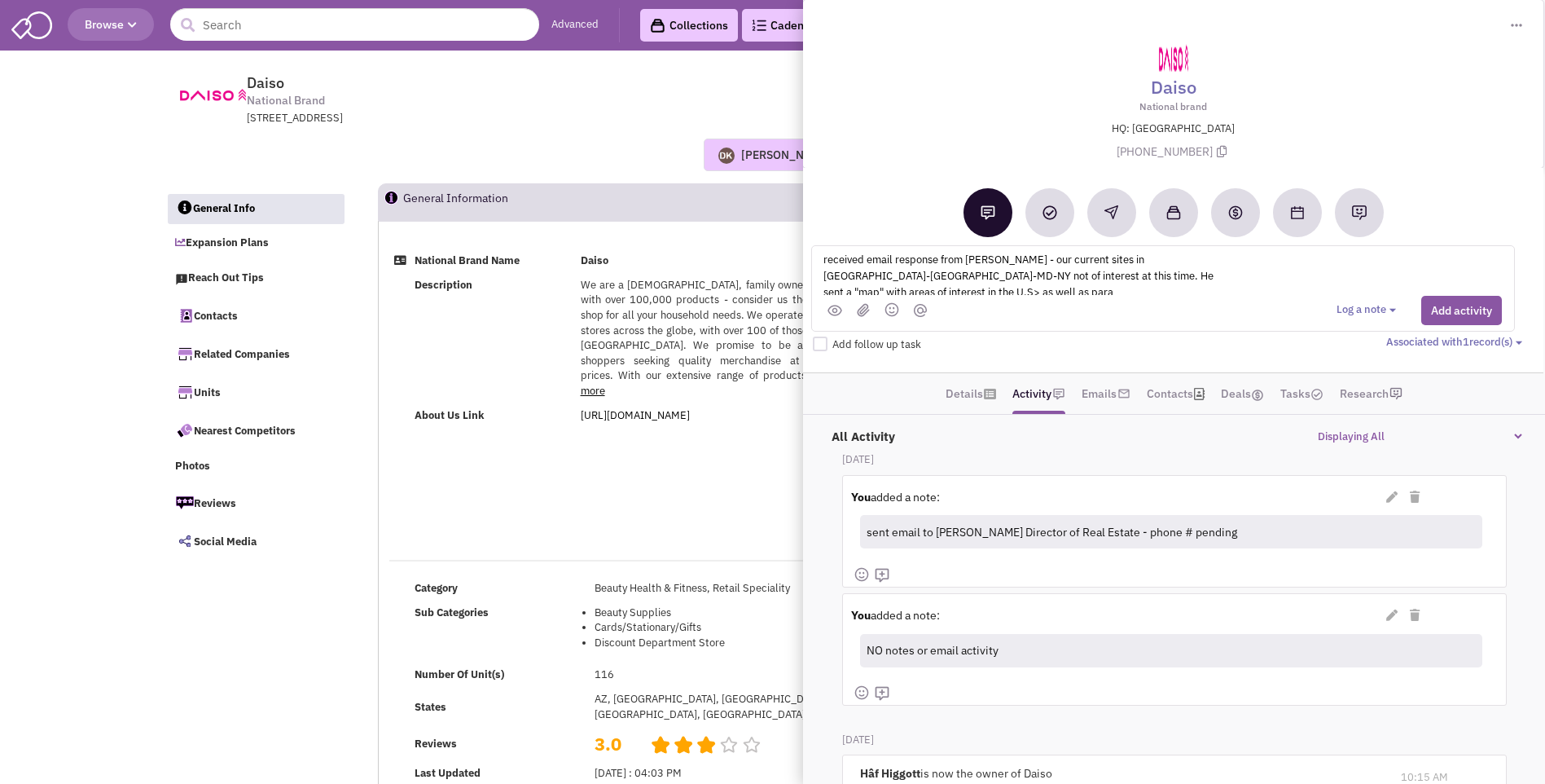
scroll to position [4, 0]
type textarea "received email response from [PERSON_NAME] - our current sites in [GEOGRAPHIC_D…"
click at [1459, 311] on button "Add activity" at bounding box center [1461, 310] width 81 height 29
